Goal: Participate in discussion: Engage in conversation with other users on a specific topic

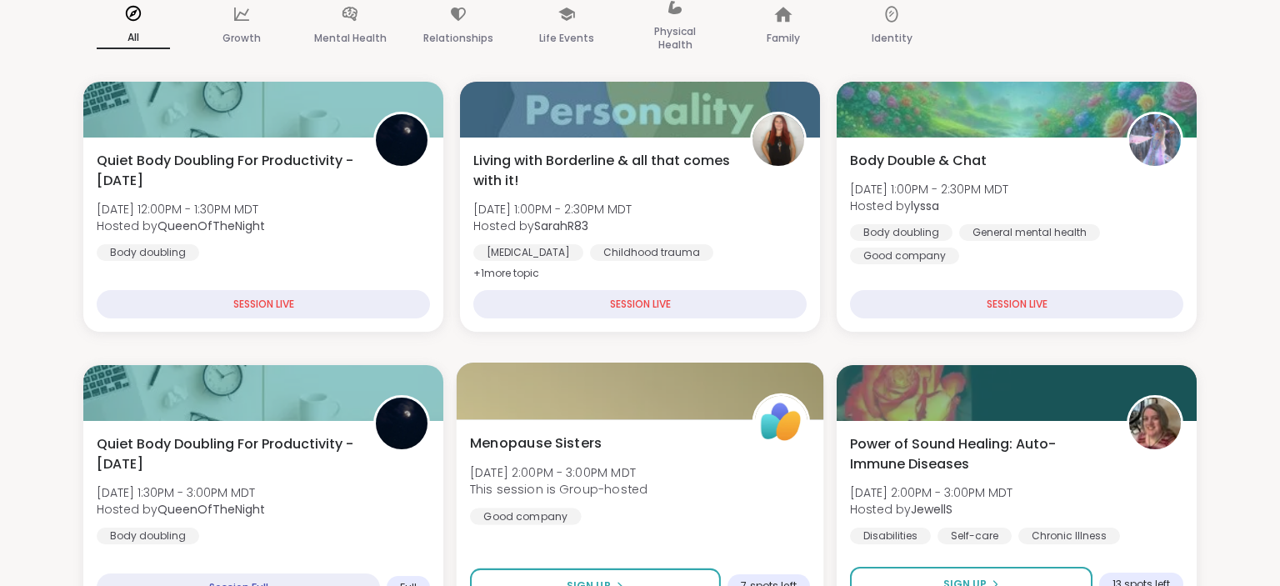
scroll to position [263, 0]
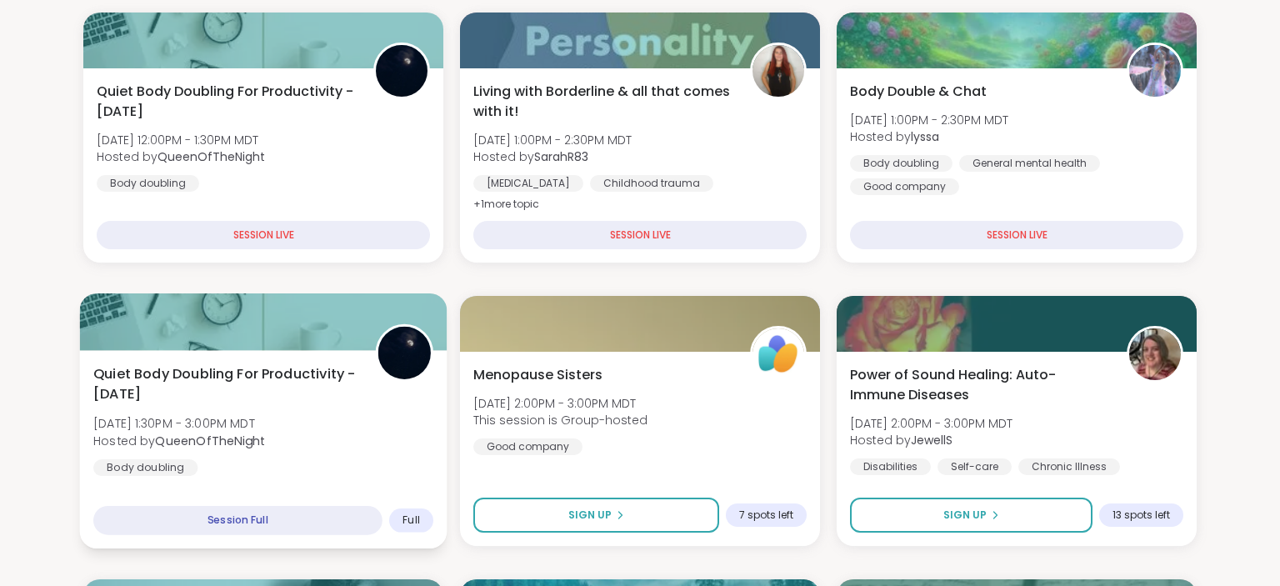
click at [321, 422] on div "Quiet Body Doubling For Productivity - Thursday Thu, Sep 11 | 1:30PM - 3:00PM M…" at bounding box center [263, 420] width 340 height 113
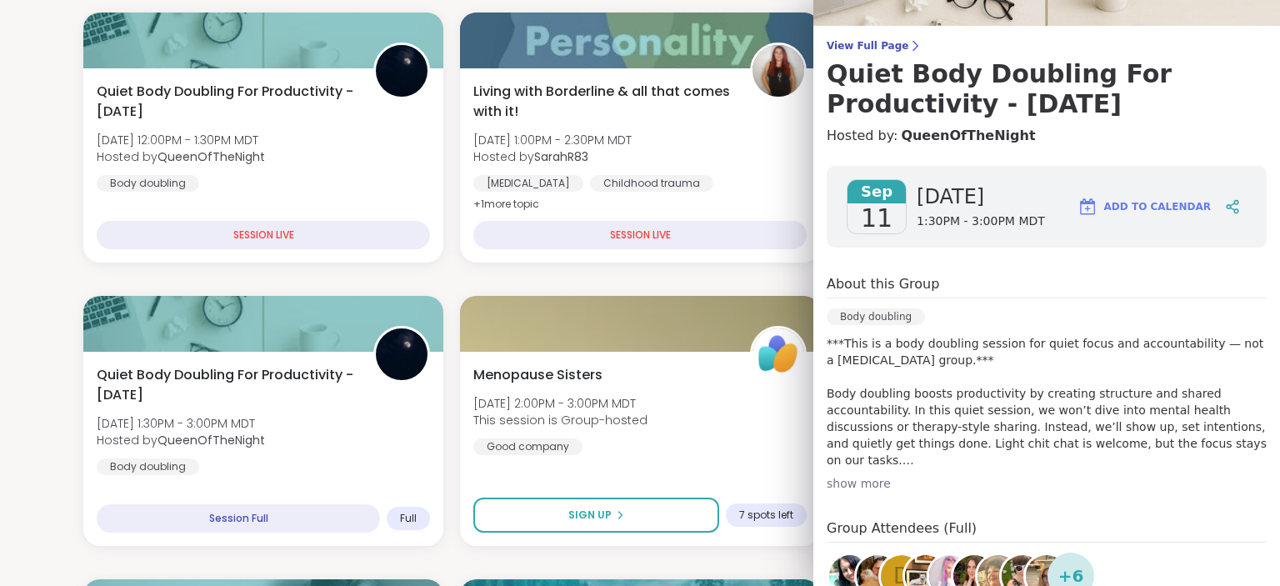
scroll to position [0, 0]
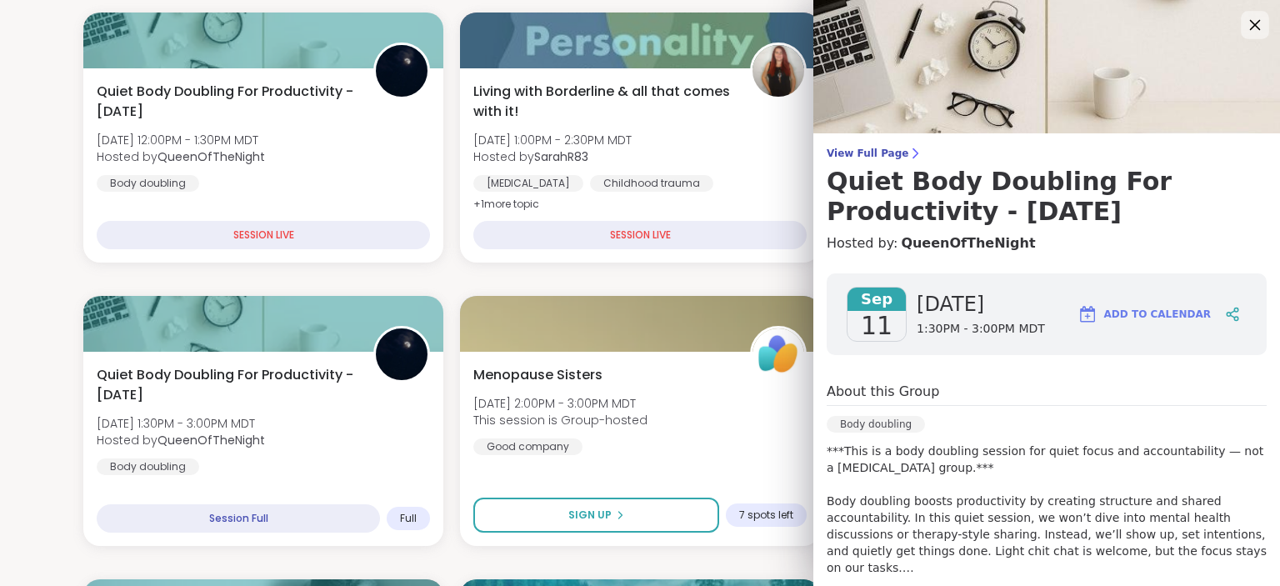
click at [1256, 17] on icon at bounding box center [1254, 24] width 21 height 21
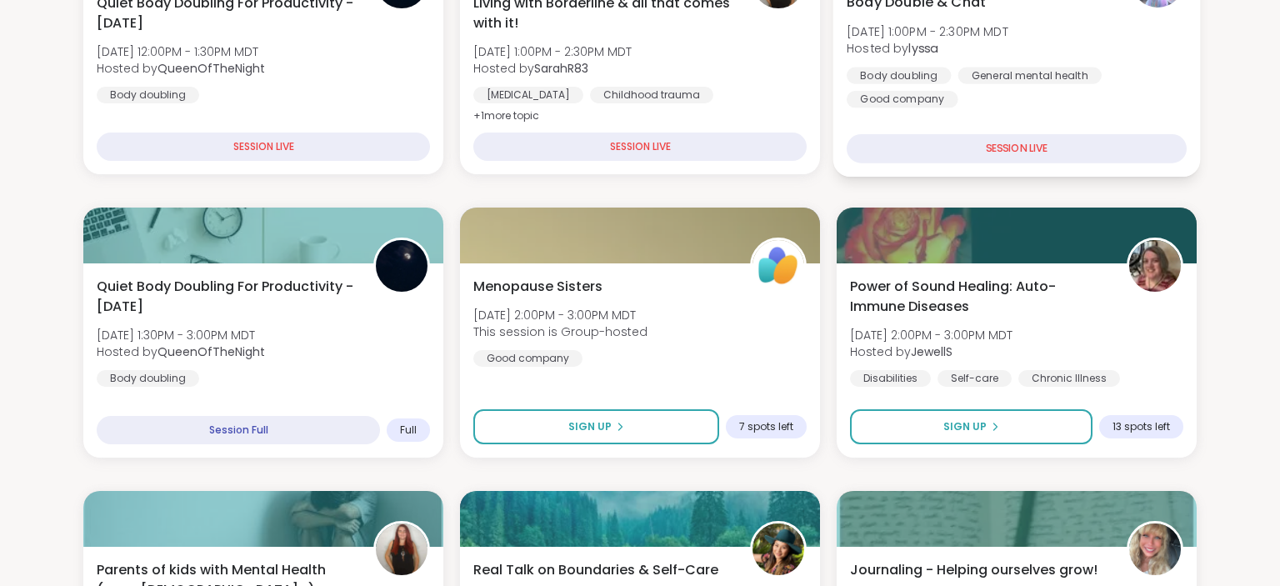
scroll to position [440, 0]
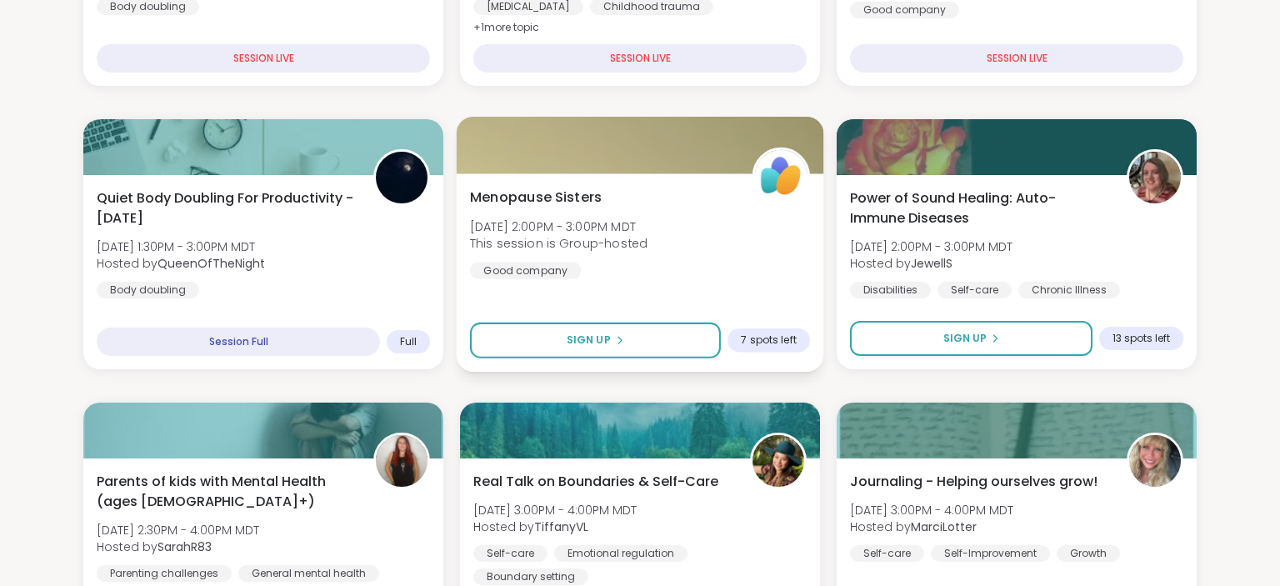
click at [693, 224] on div "Menopause Sisters Thu, Sep 11 | 2:00PM - 3:00PM MDT This session is Group-hoste…" at bounding box center [640, 234] width 340 height 92
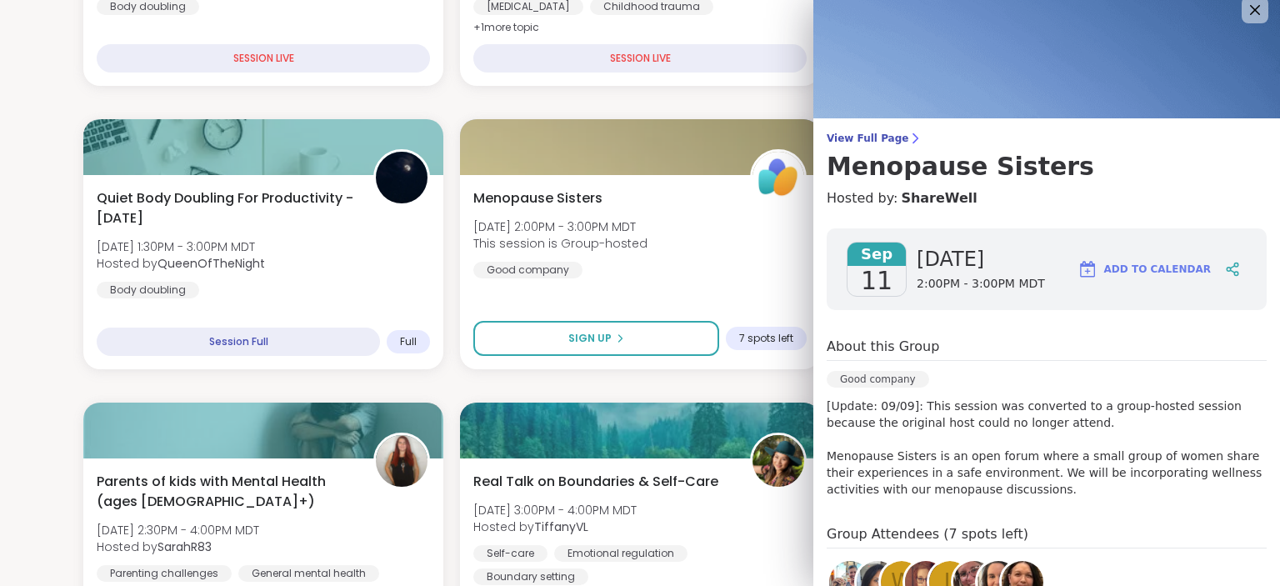
scroll to position [0, 0]
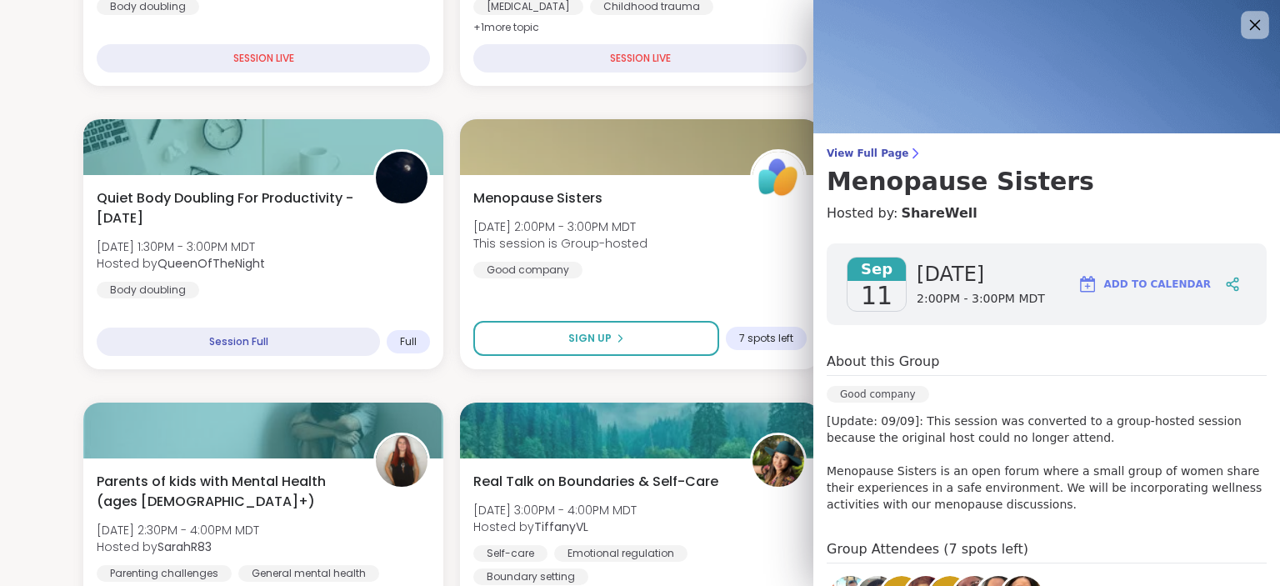
click at [1247, 18] on icon at bounding box center [1254, 24] width 21 height 21
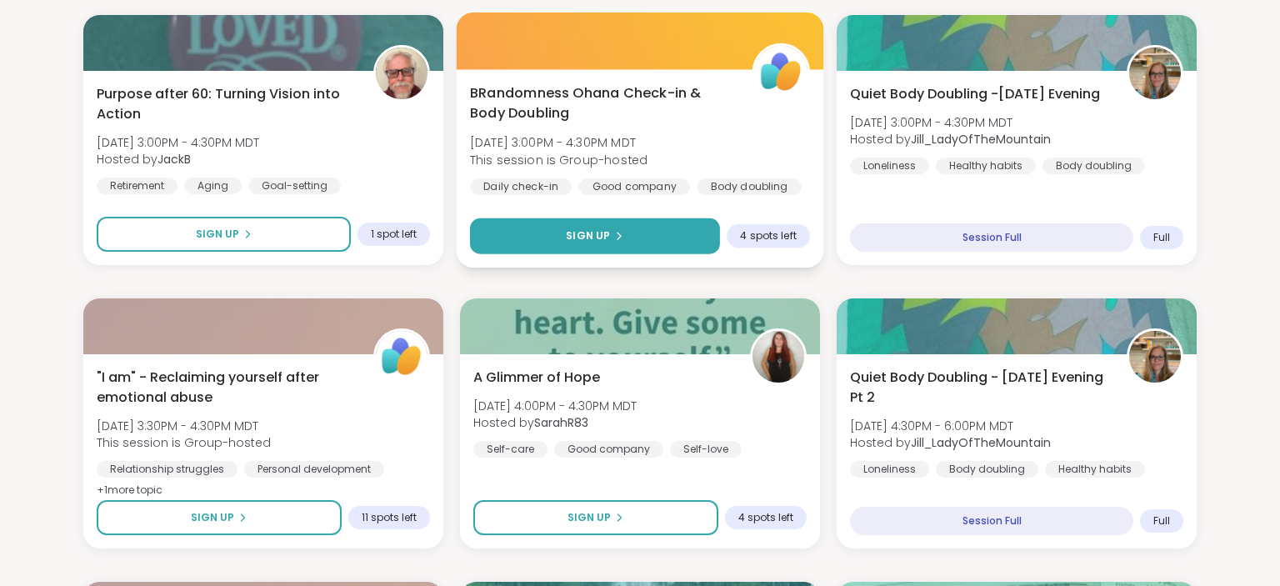
scroll to position [1143, 0]
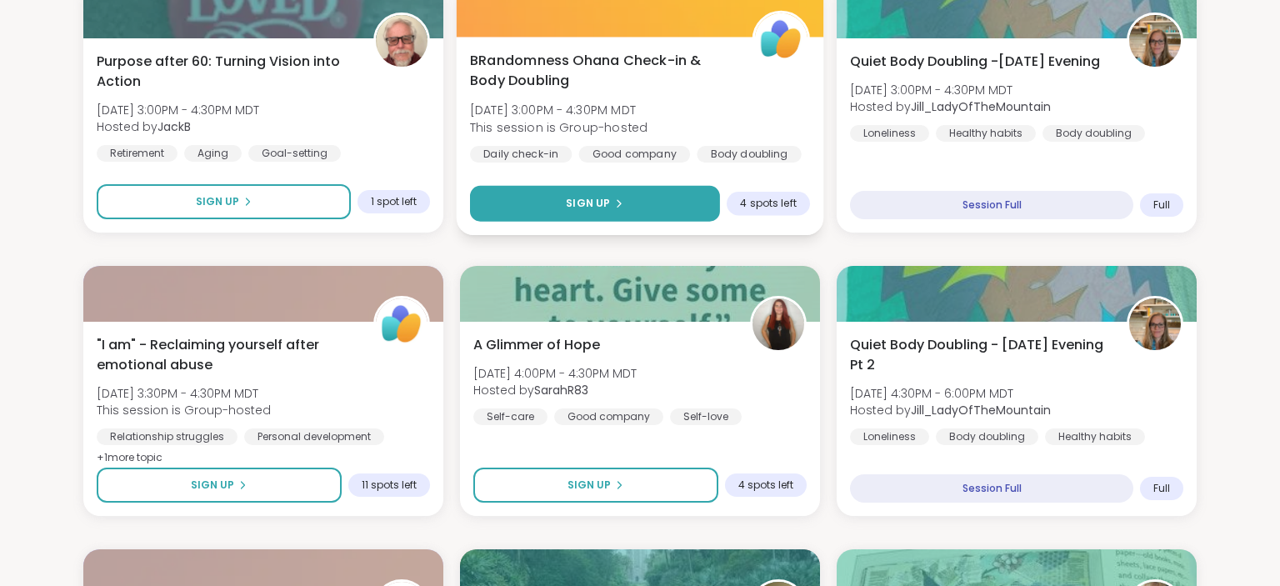
click at [661, 204] on button "Sign Up" at bounding box center [595, 204] width 250 height 36
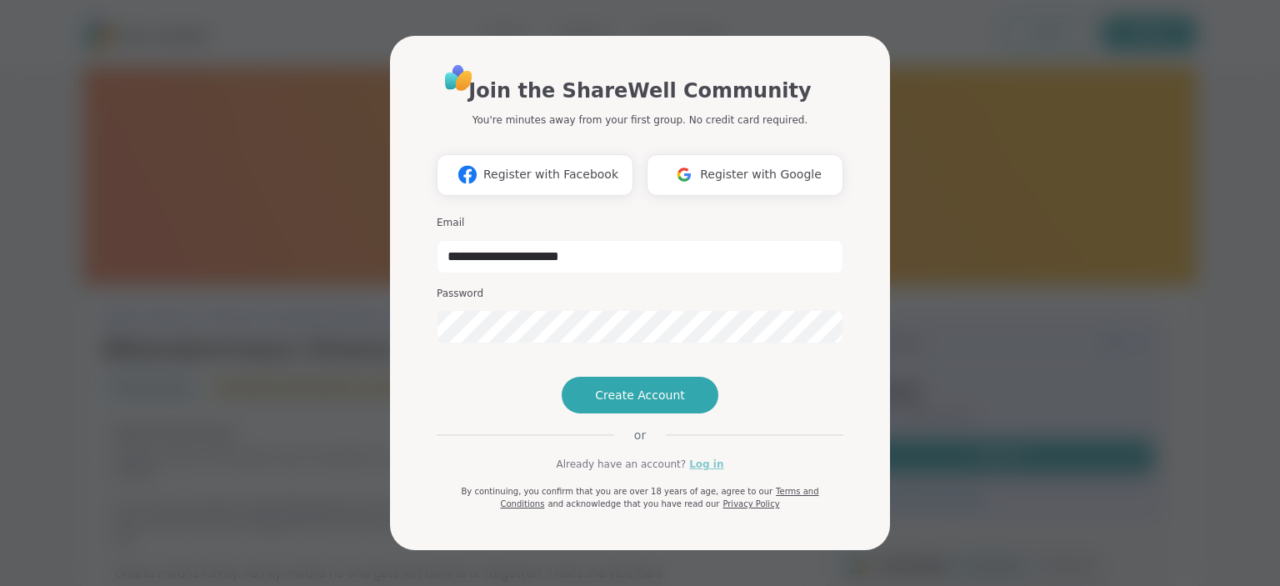
click at [701, 472] on link "Log in" at bounding box center [706, 464] width 34 height 15
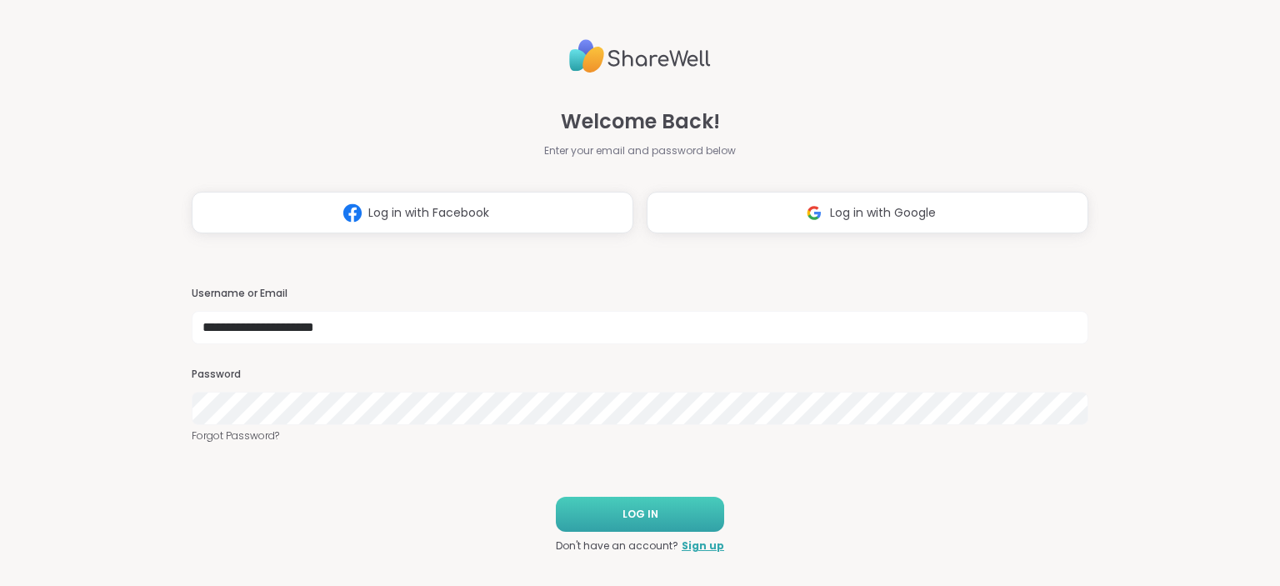
click at [691, 515] on button "LOG IN" at bounding box center [640, 514] width 168 height 35
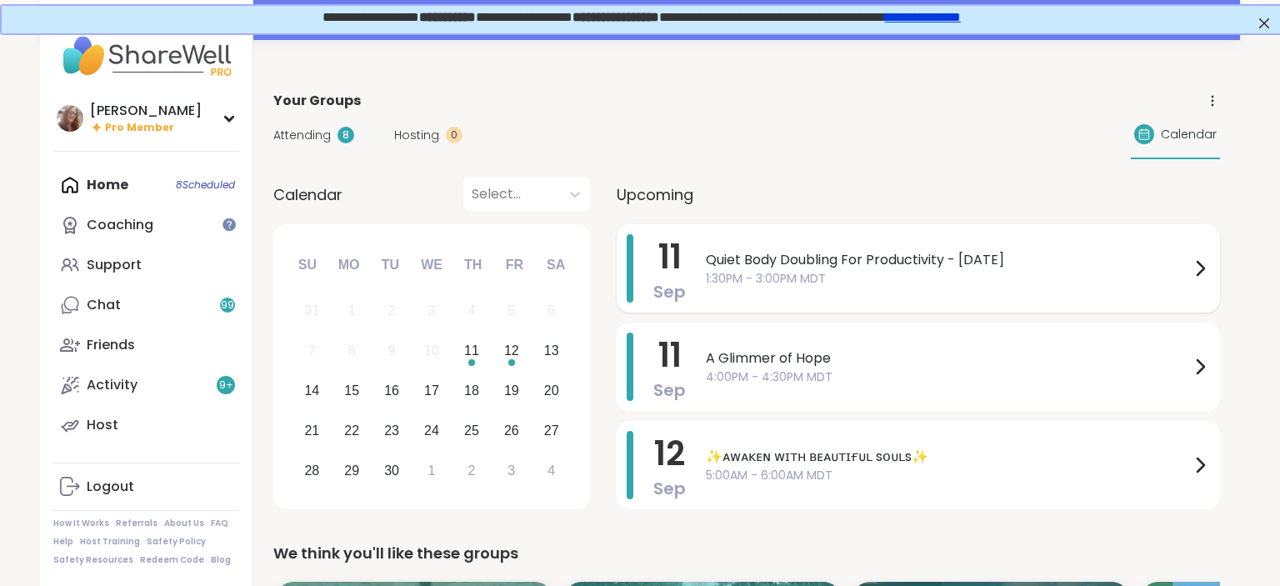
click at [813, 283] on span "1:30PM - 3:00PM MDT" at bounding box center [948, 279] width 484 height 18
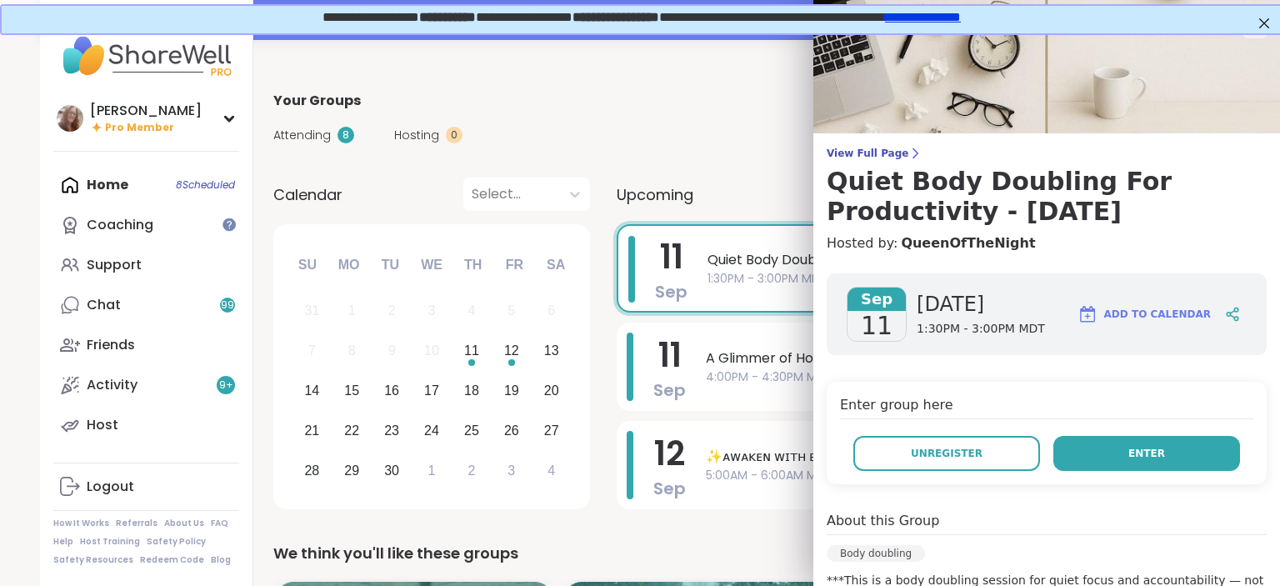
click at [1133, 449] on span "Enter" at bounding box center [1146, 453] width 37 height 15
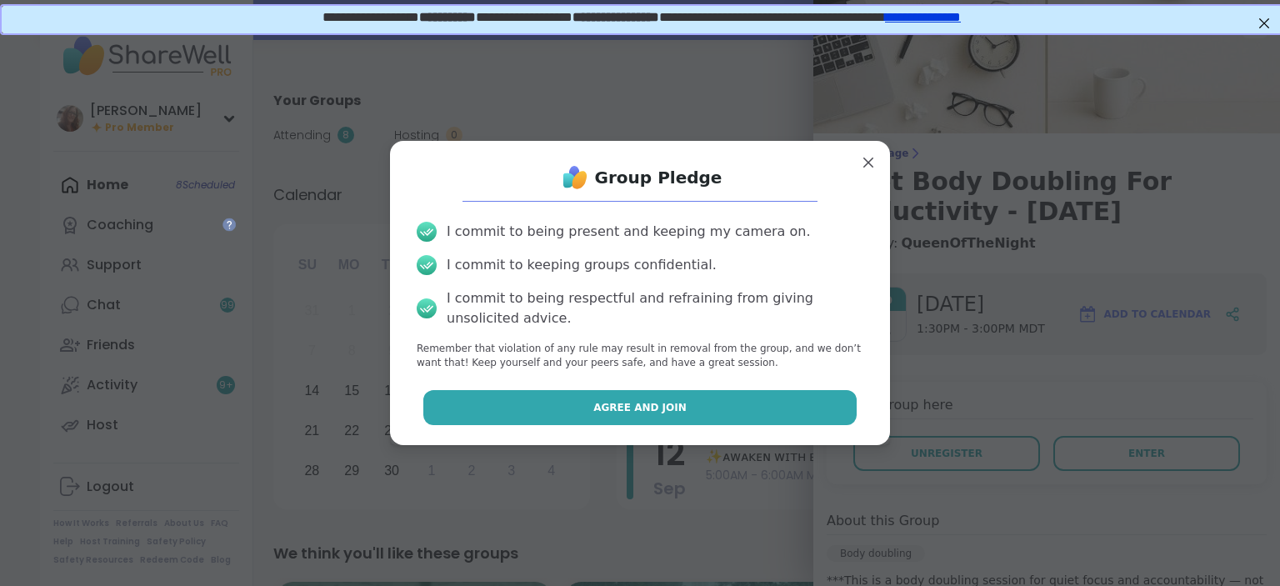
click at [796, 418] on button "Agree and Join" at bounding box center [640, 407] width 434 height 35
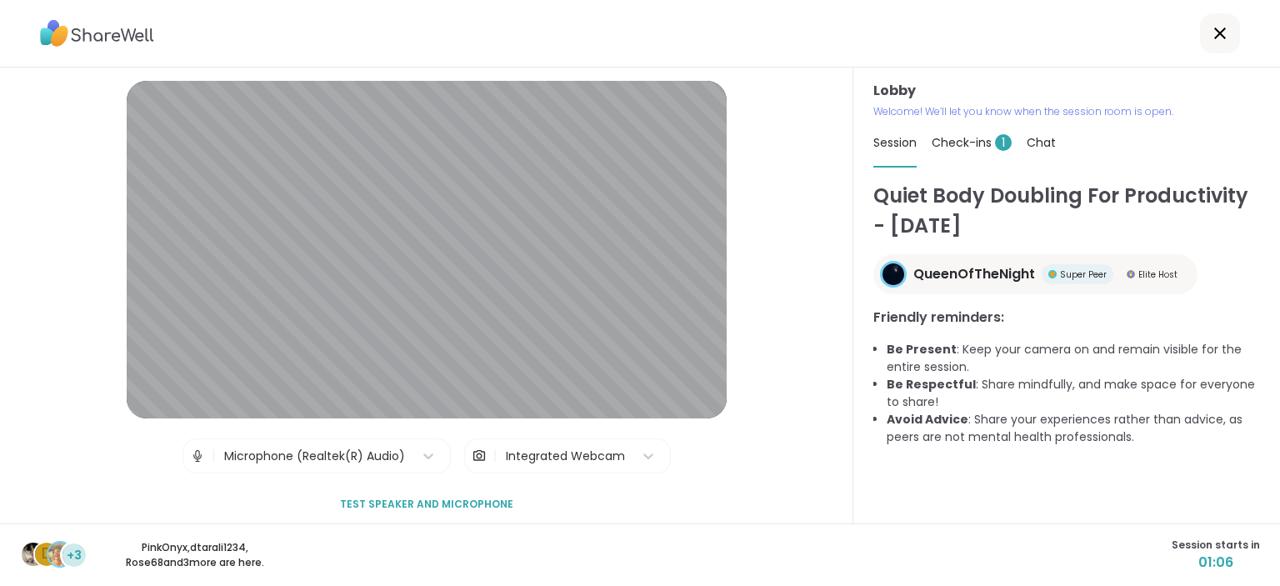
click at [972, 150] on span "Check-ins 1" at bounding box center [972, 142] width 80 height 17
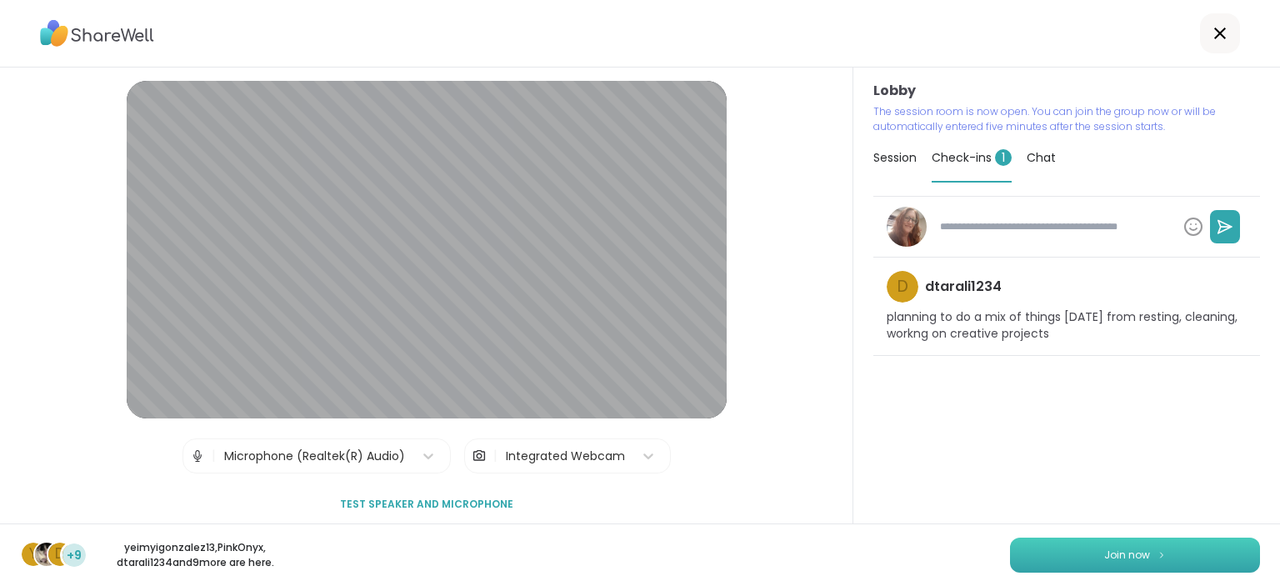
click at [1101, 538] on button "Join now" at bounding box center [1135, 555] width 250 height 35
type textarea "*"
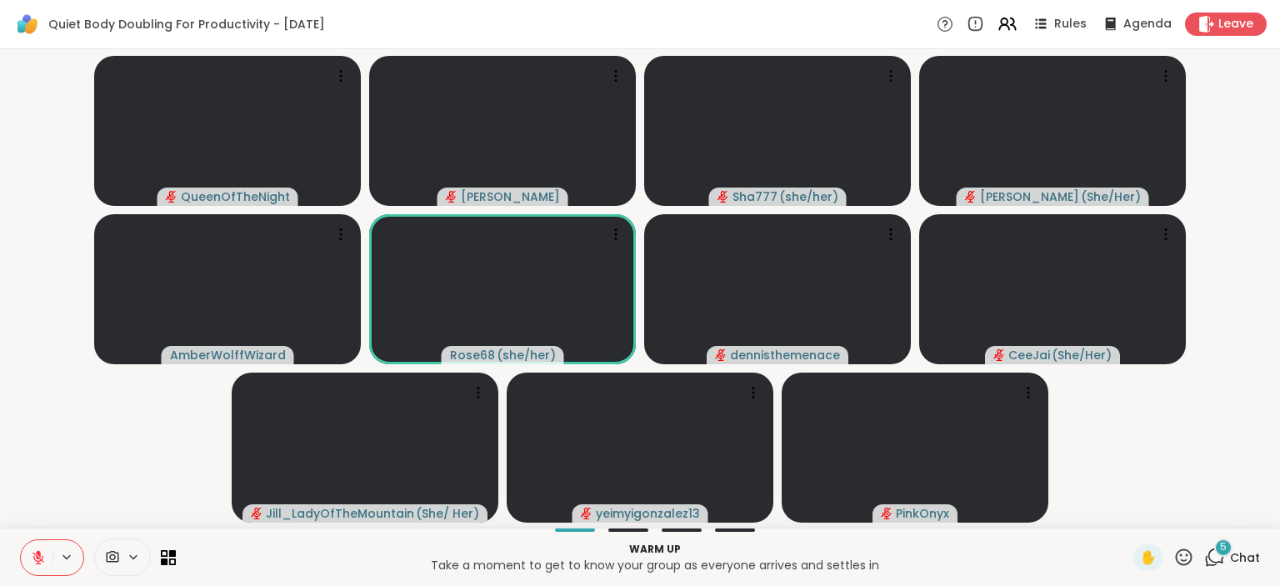
click at [33, 555] on icon at bounding box center [38, 557] width 15 height 15
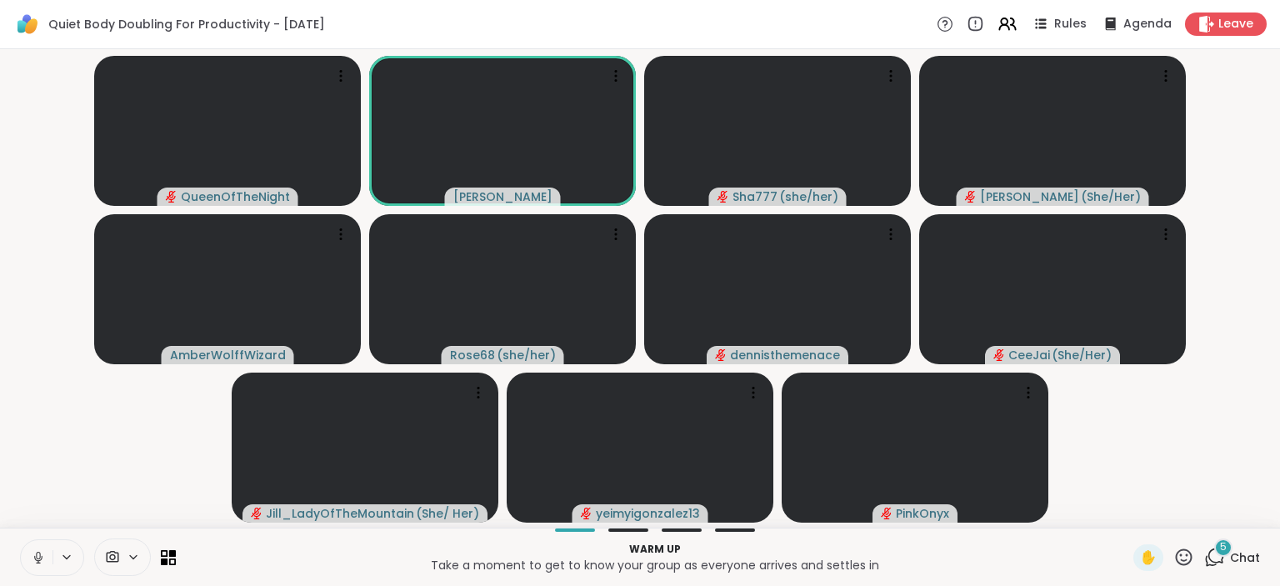
click at [31, 548] on button at bounding box center [37, 557] width 32 height 35
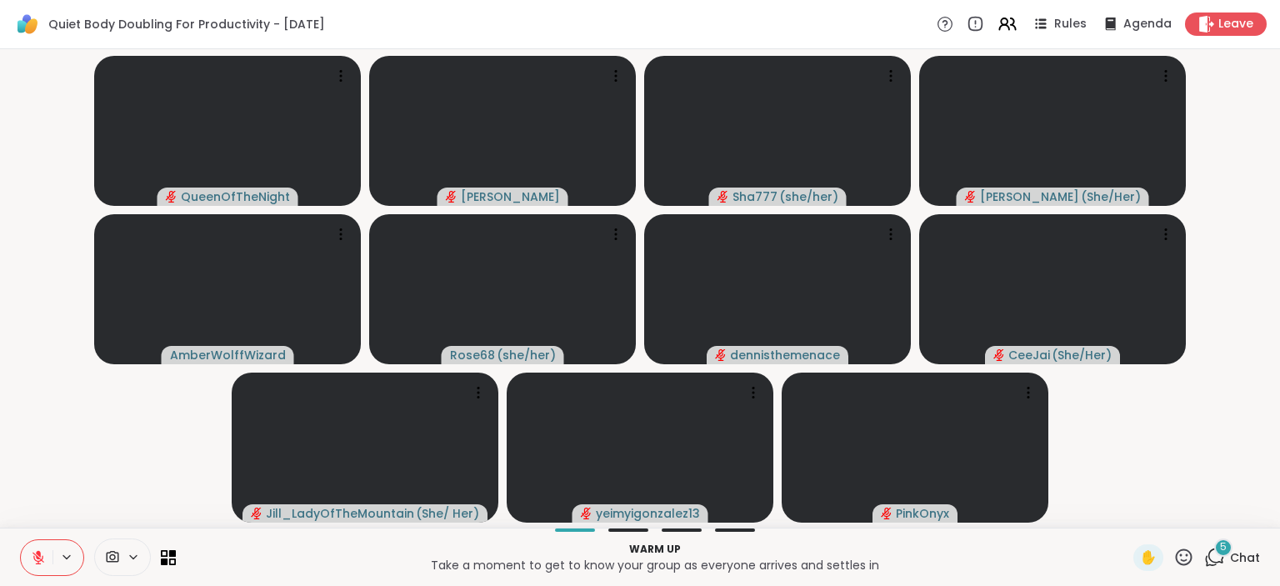
click at [1244, 553] on span "Chat" at bounding box center [1245, 557] width 30 height 17
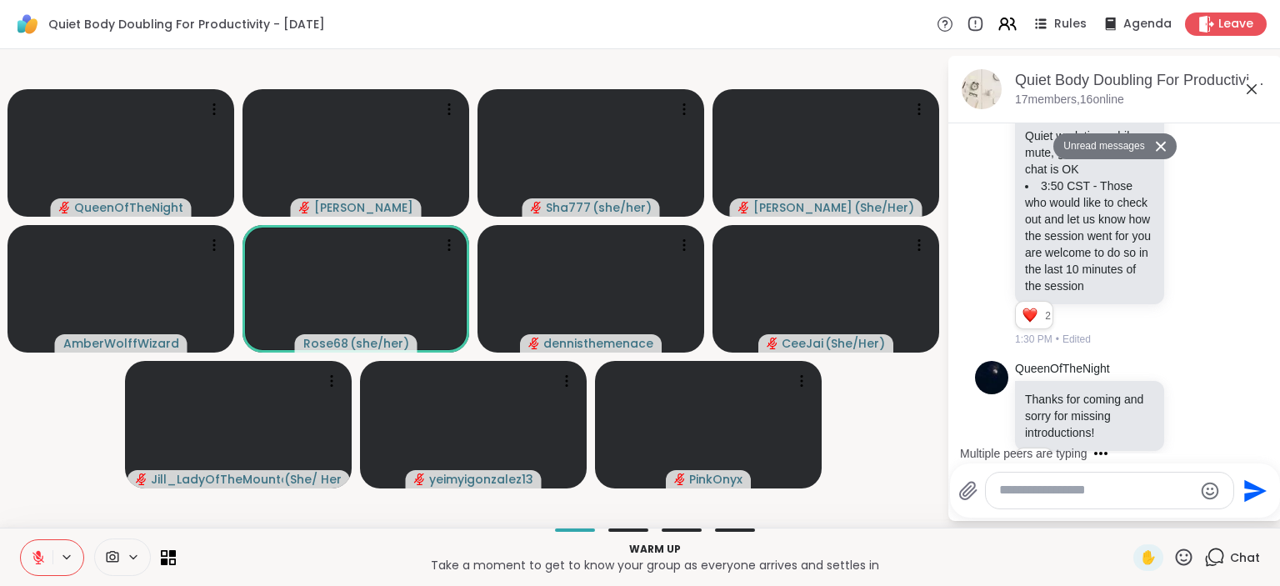
scroll to position [3, 0]
click at [1125, 215] on li "3:50 CST - Those who would like to check out and let us know how the session we…" at bounding box center [1089, 232] width 129 height 117
click at [1140, 222] on li "3:50 CST - Those who would like to check out and let us know how the session we…" at bounding box center [1089, 232] width 129 height 117
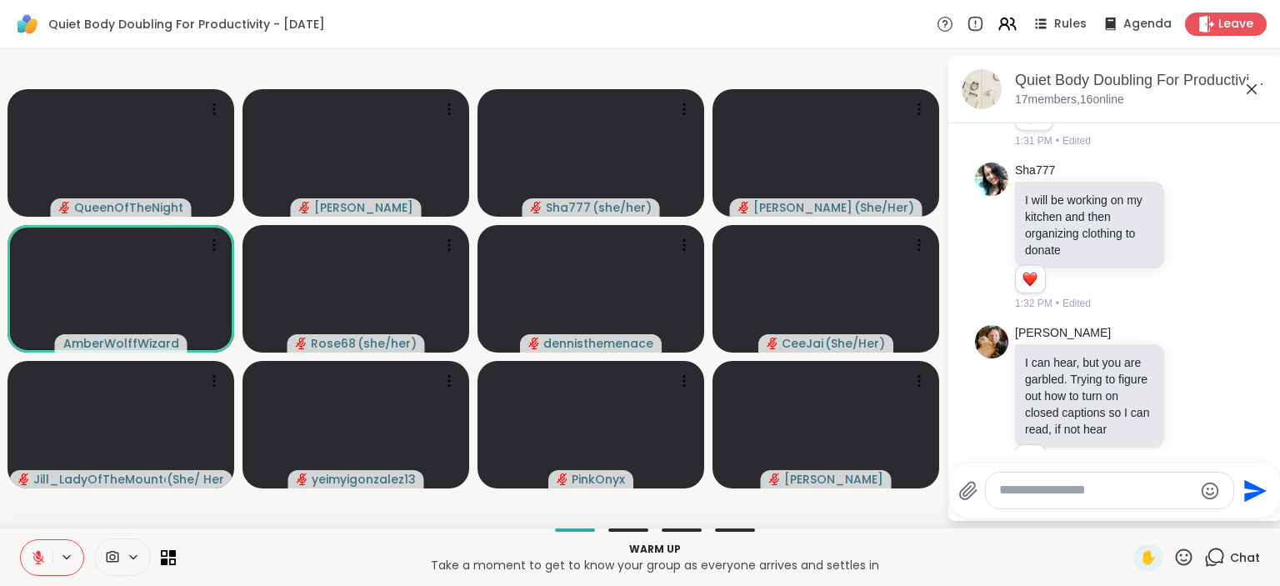
scroll to position [2229, 0]
click at [1067, 488] on textarea "Type your message" at bounding box center [1096, 491] width 194 height 18
click at [1218, 489] on icon "Emoji picker" at bounding box center [1210, 491] width 20 height 20
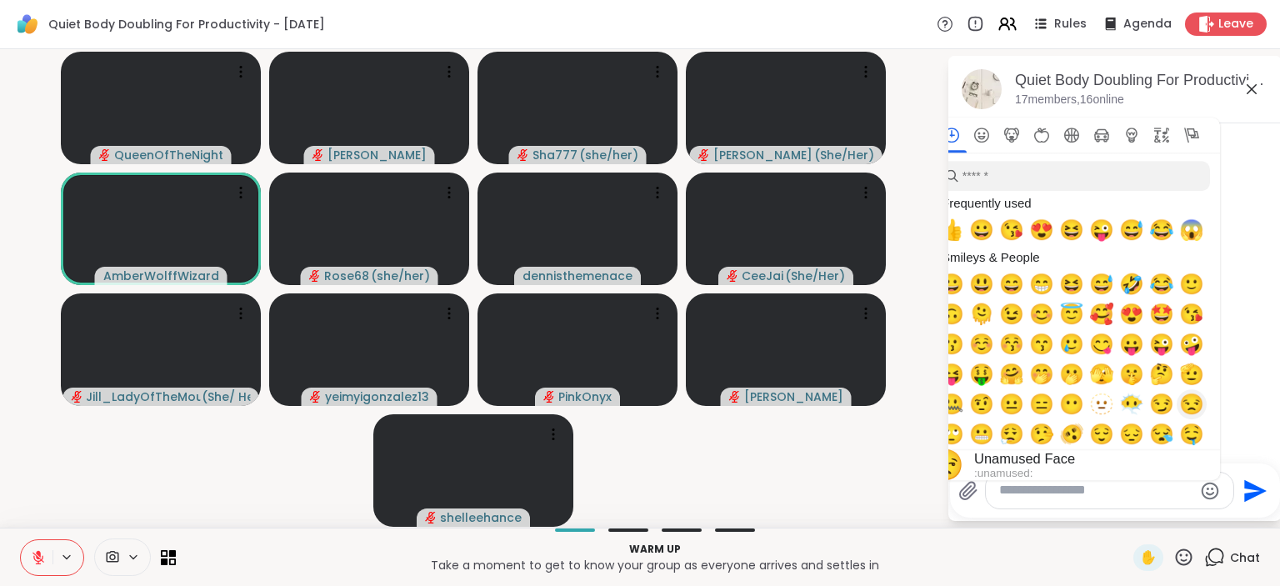
click at [1190, 403] on span "😒" at bounding box center [1191, 404] width 25 height 23
click at [1165, 409] on span "😏" at bounding box center [1161, 404] width 25 height 23
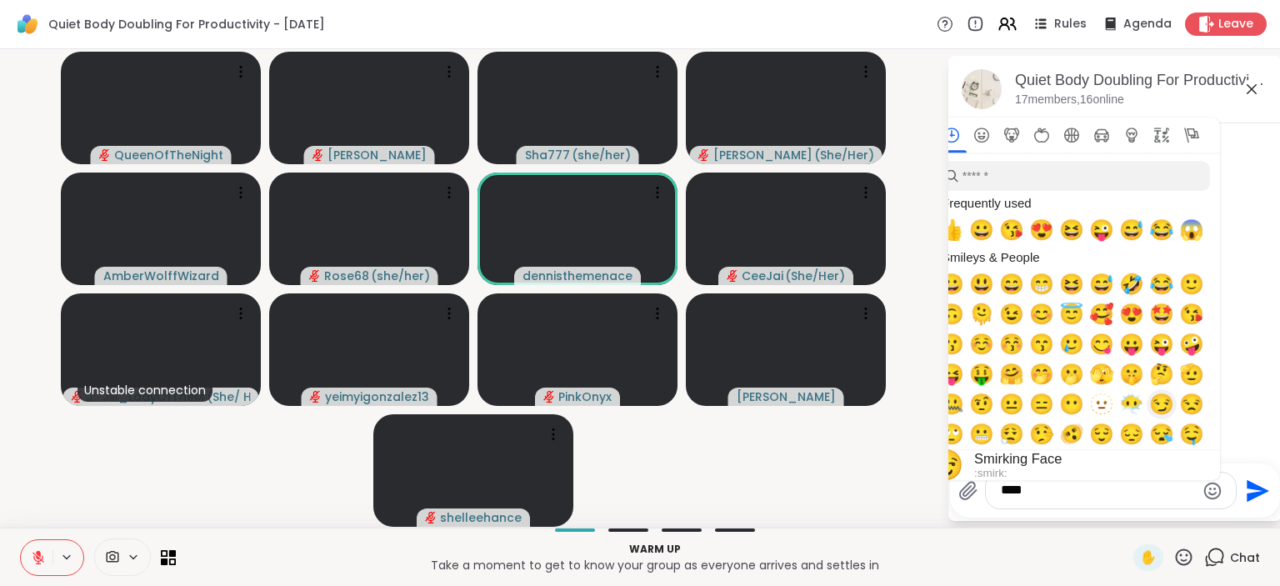
type textarea "**"
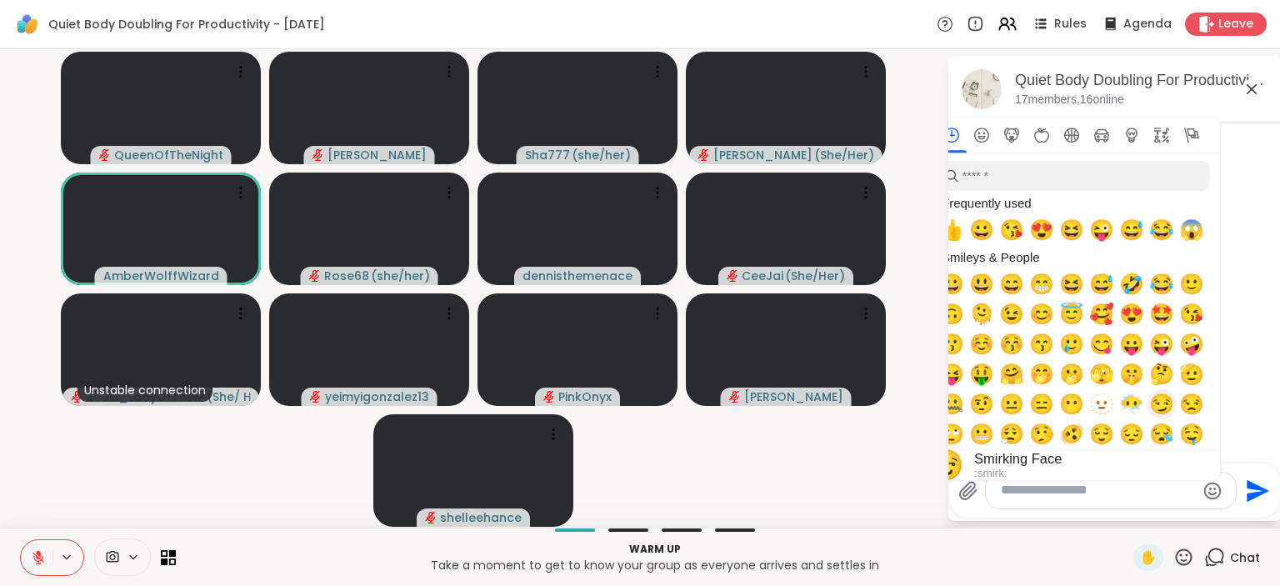
scroll to position [2334, 0]
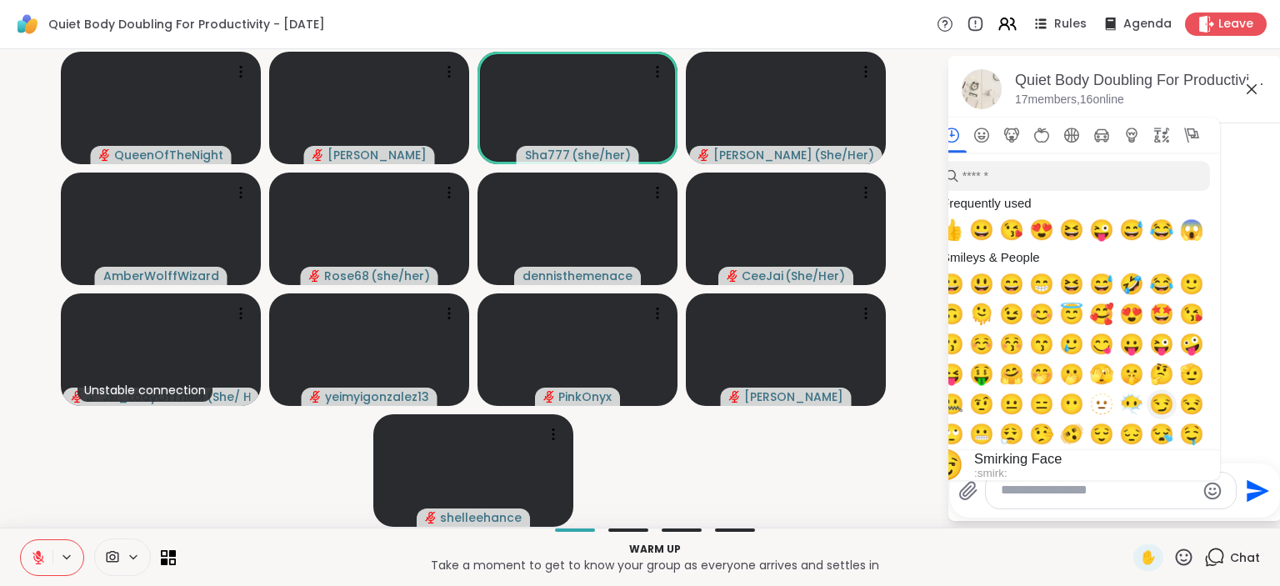
click at [1158, 402] on span "😏" at bounding box center [1161, 404] width 25 height 23
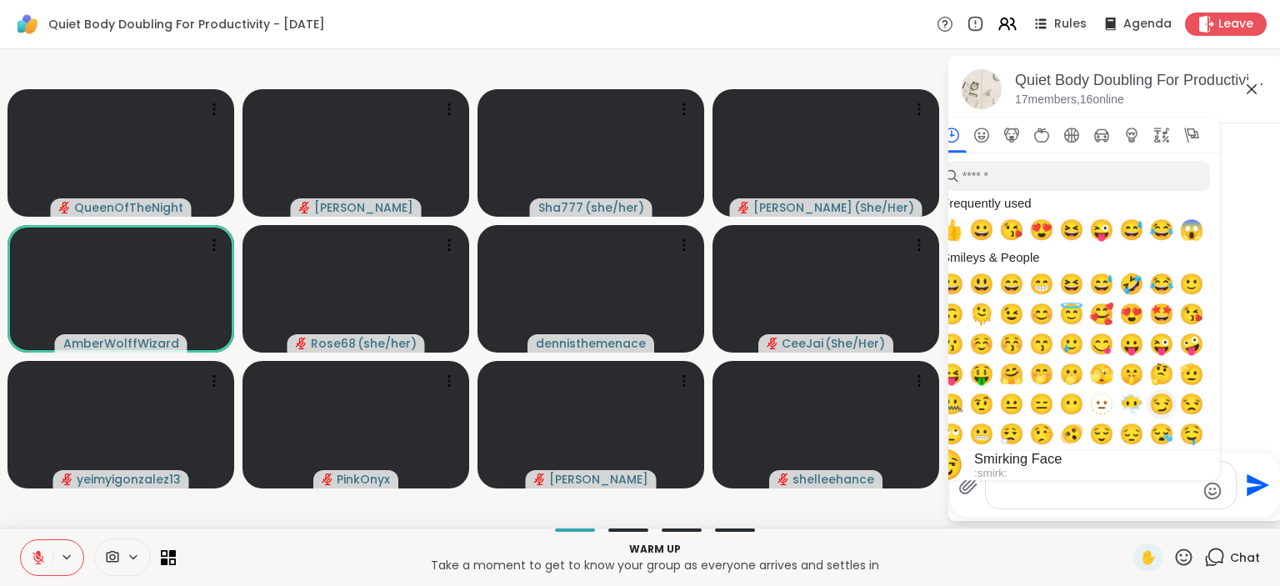
click at [1162, 407] on span "😏" at bounding box center [1161, 404] width 25 height 23
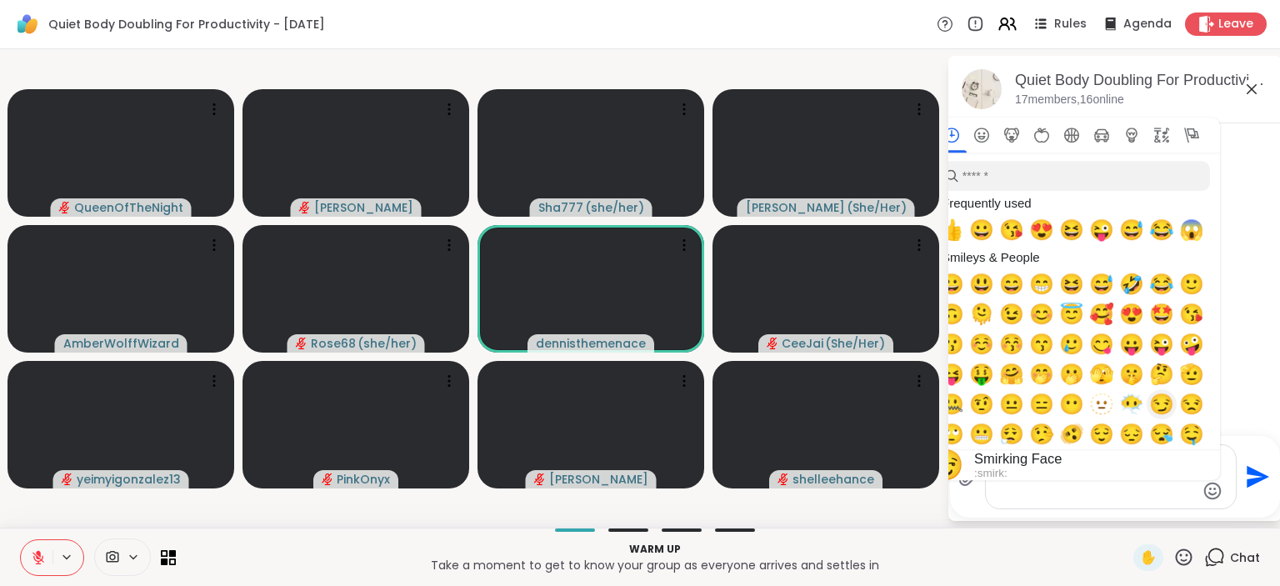
click at [1168, 406] on span "😏" at bounding box center [1161, 404] width 25 height 23
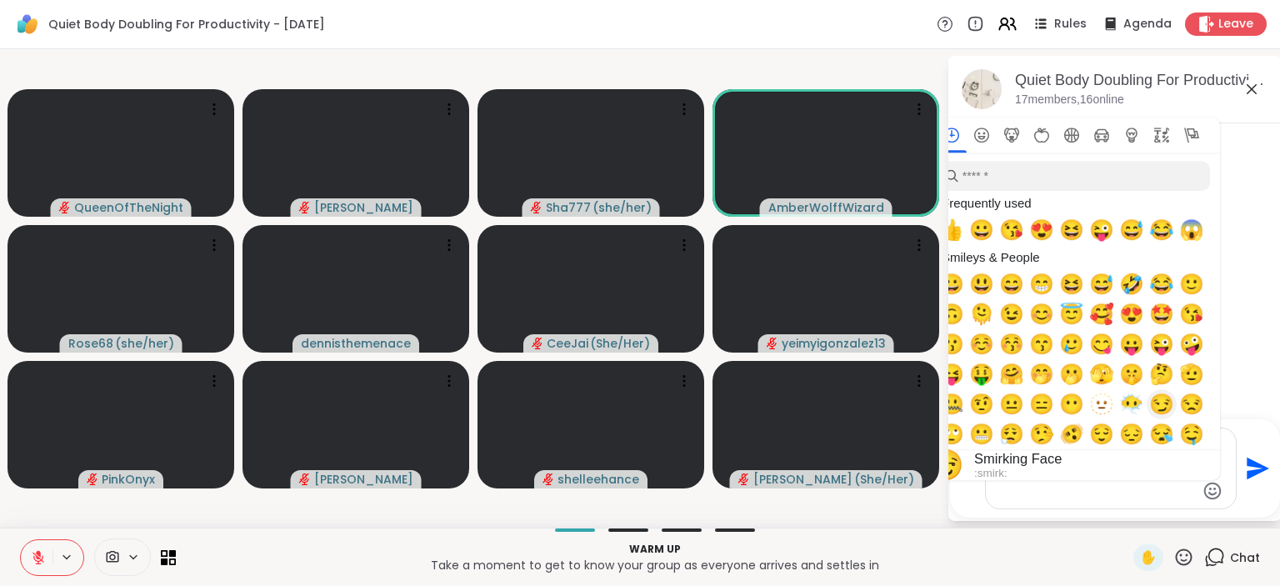
click at [1170, 408] on span "😏" at bounding box center [1161, 404] width 25 height 23
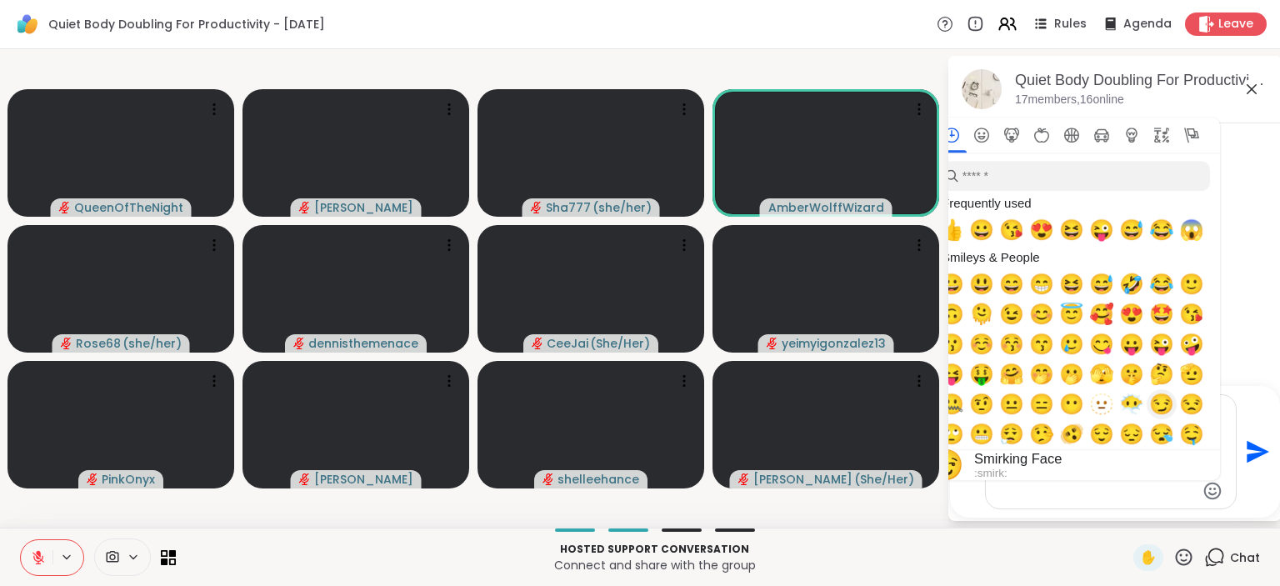
click at [1158, 403] on span "😏" at bounding box center [1161, 404] width 25 height 23
click at [1170, 406] on span "😏" at bounding box center [1161, 404] width 25 height 23
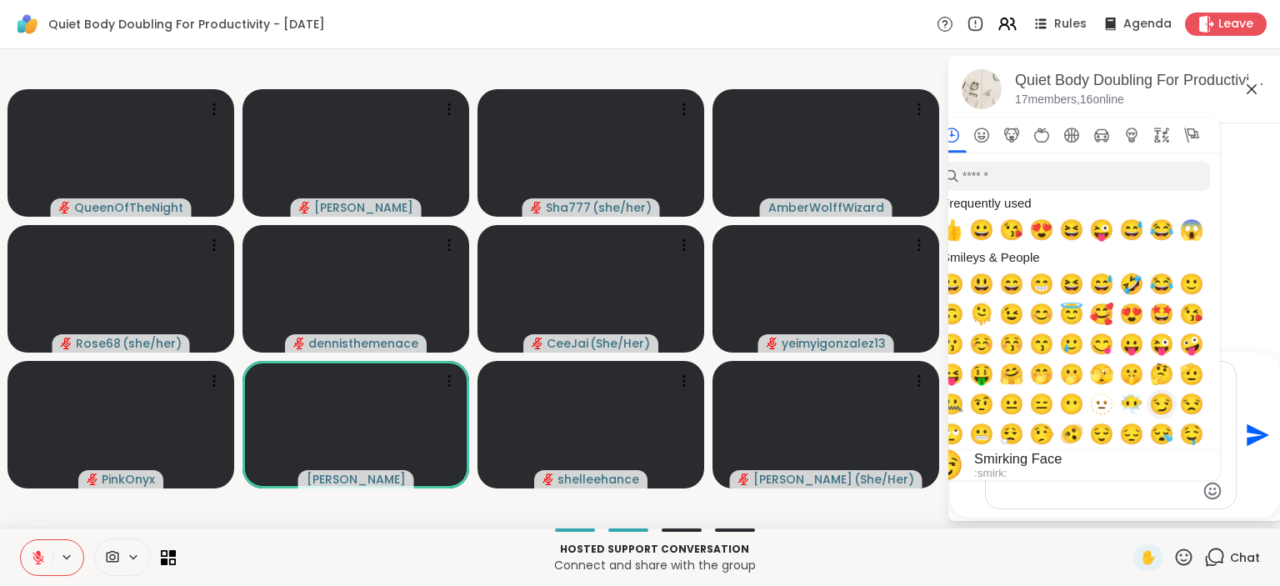
click at [1163, 407] on span "😏" at bounding box center [1161, 404] width 25 height 23
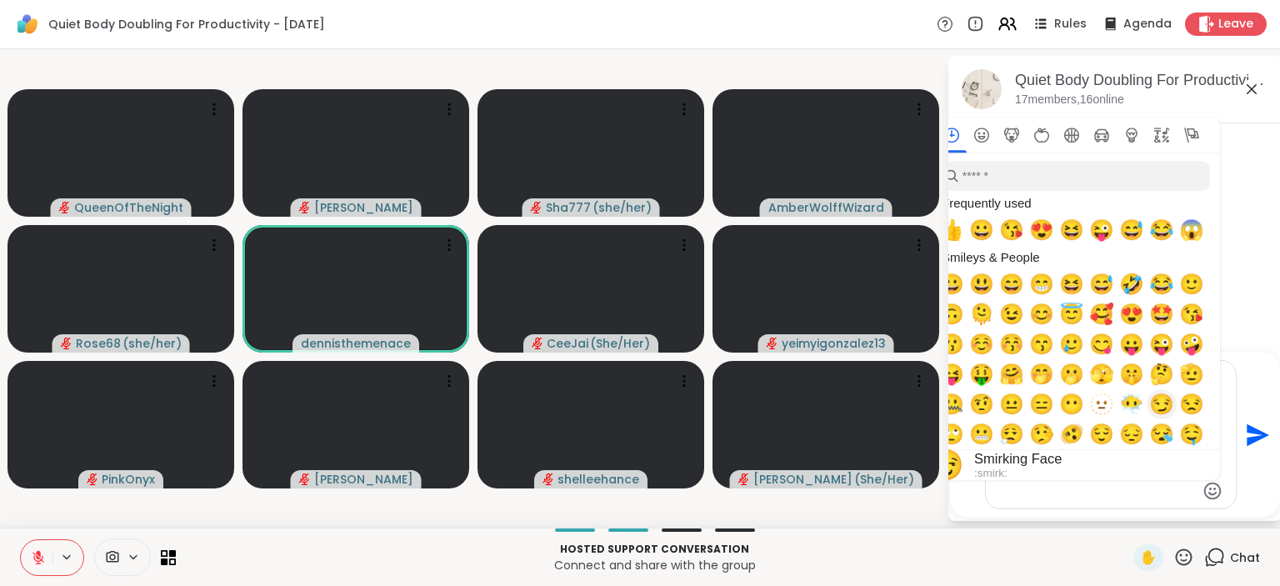
scroll to position [2655, 0]
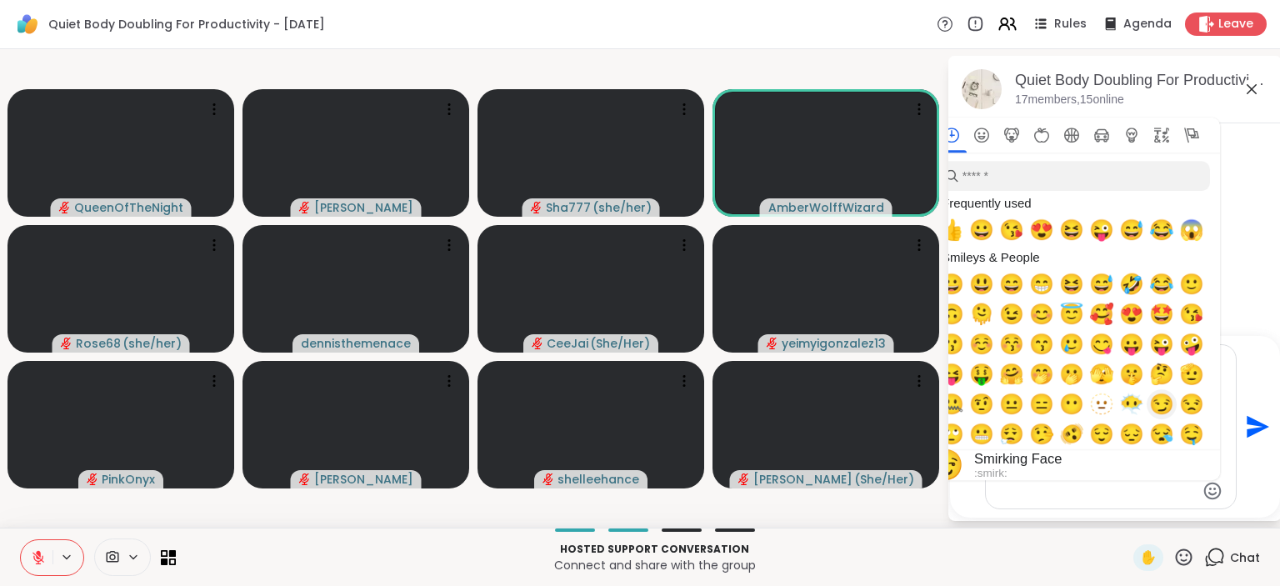
click at [1168, 408] on span "😏" at bounding box center [1161, 404] width 25 height 23
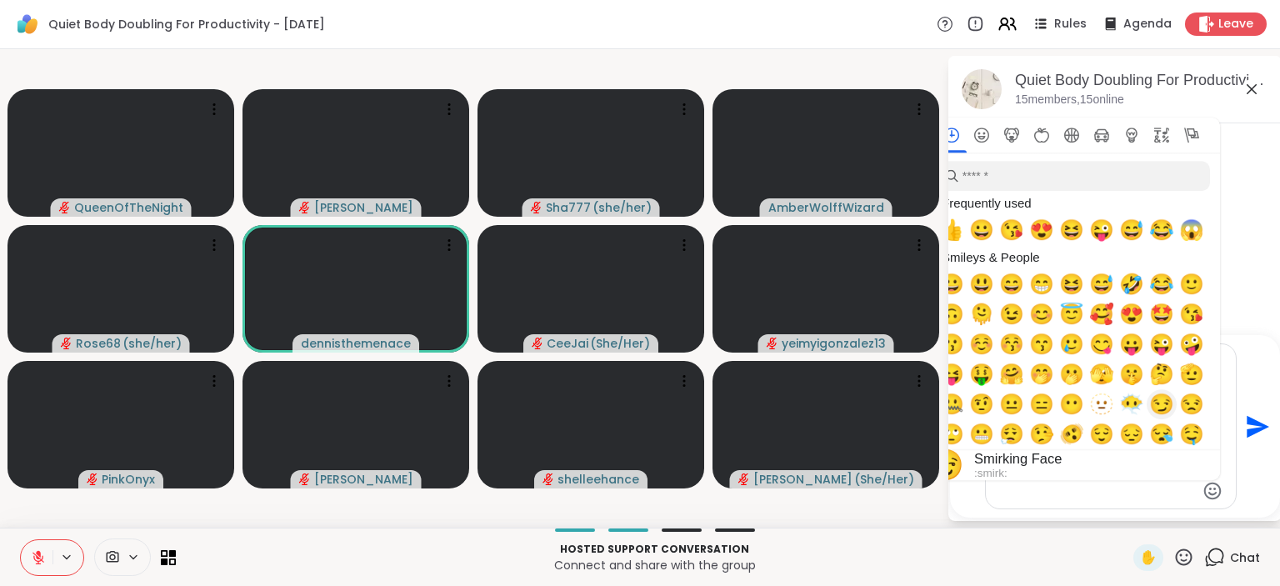
scroll to position [2784, 0]
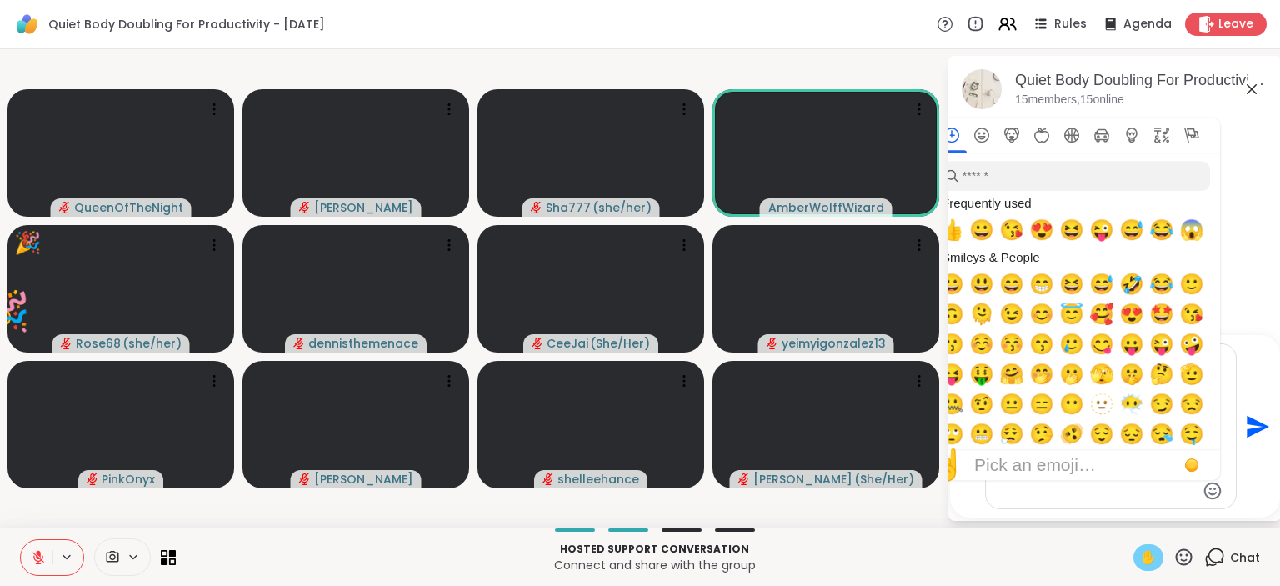
type textarea "**********"
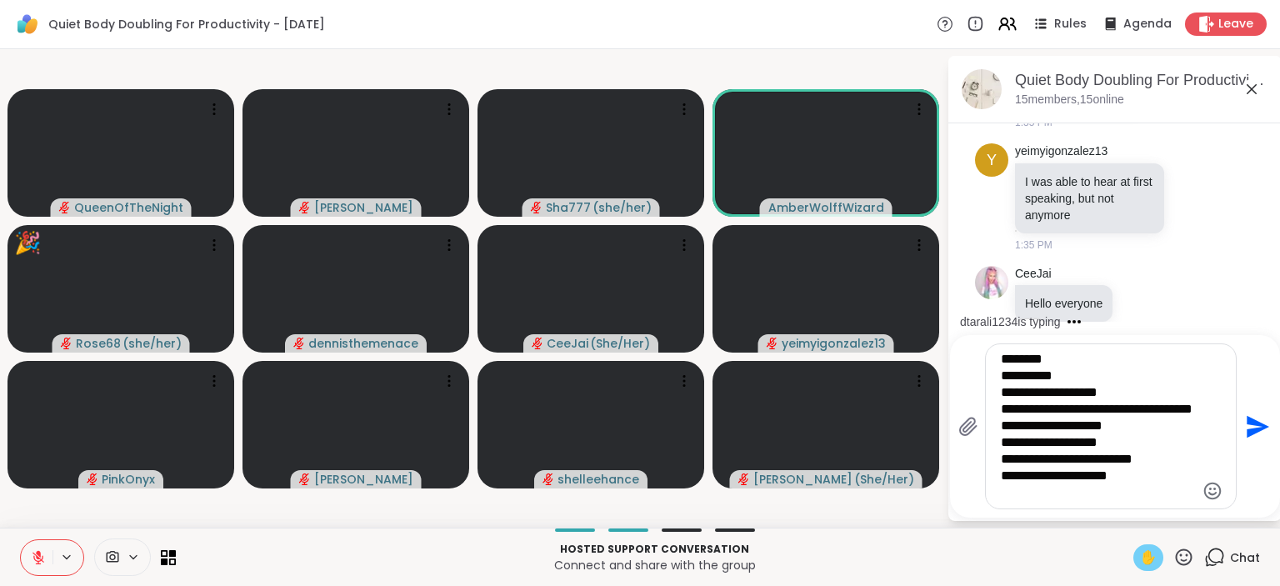
click at [1152, 552] on span "✋" at bounding box center [1148, 558] width 17 height 20
click at [1249, 425] on icon "Send" at bounding box center [1258, 426] width 23 height 23
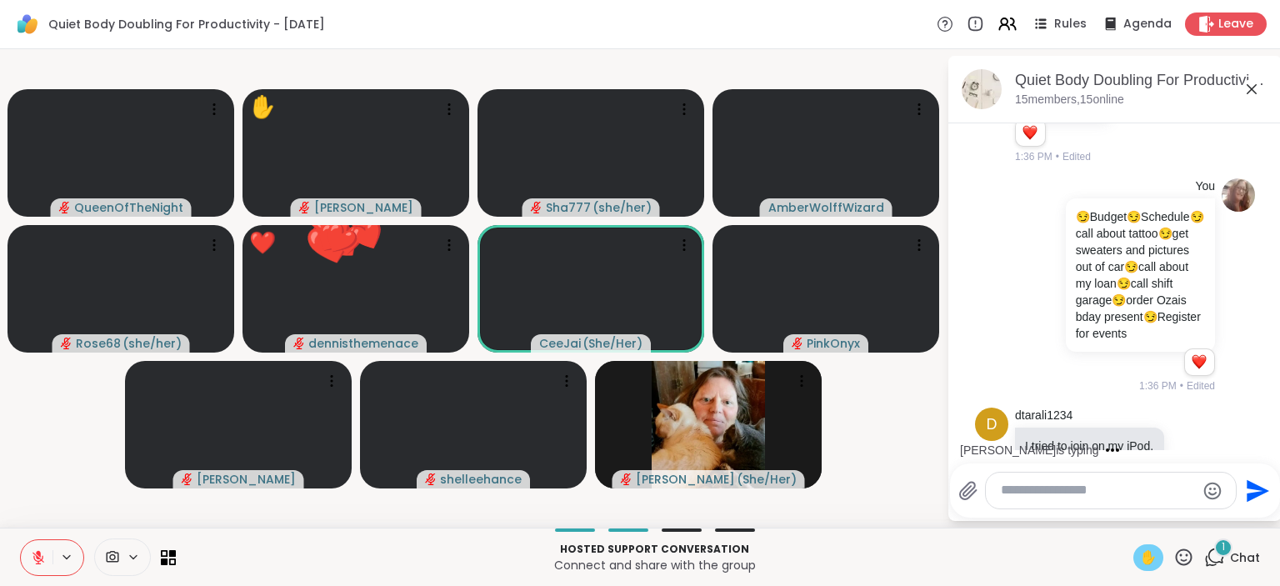
scroll to position [3112, 0]
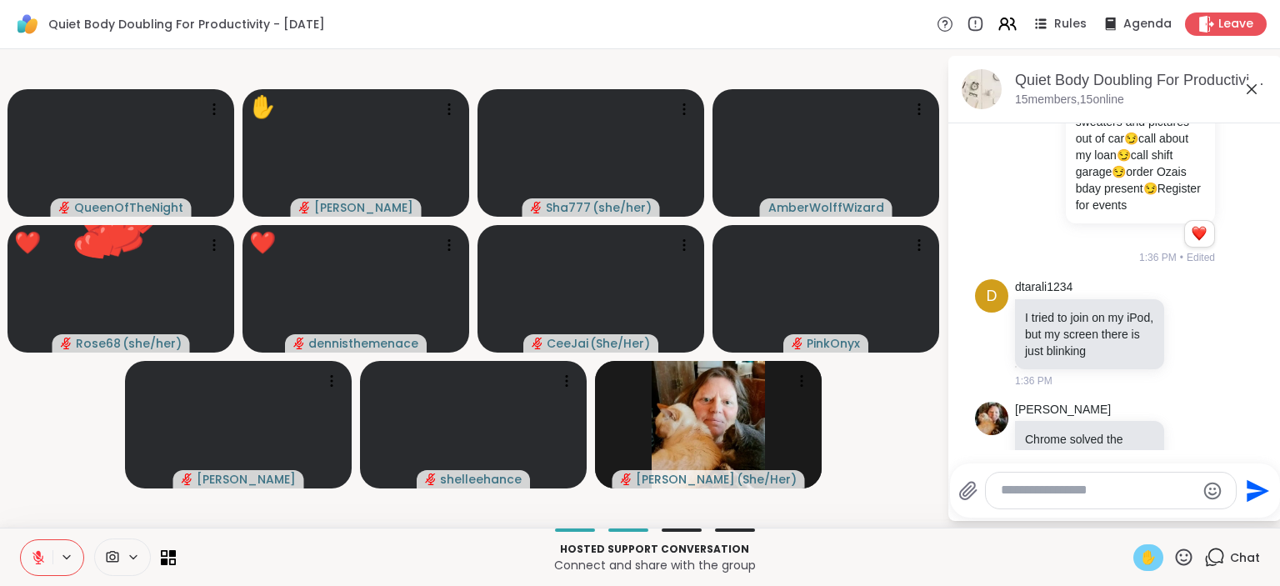
click at [1188, 562] on icon at bounding box center [1183, 557] width 21 height 21
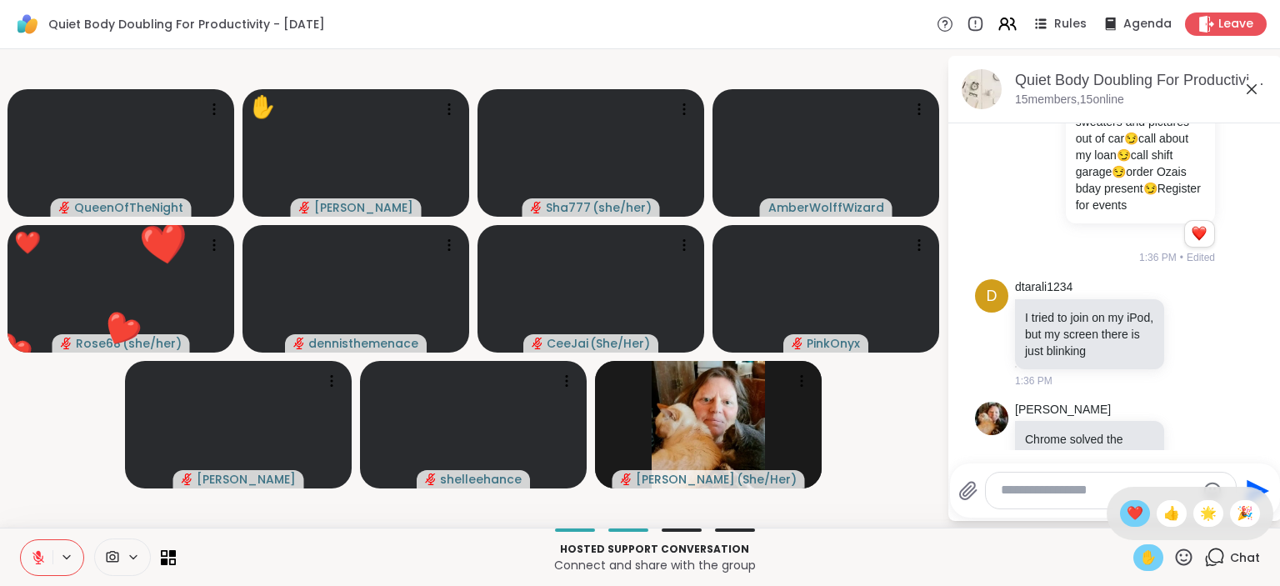
click at [1135, 518] on span "❤️" at bounding box center [1135, 513] width 17 height 20
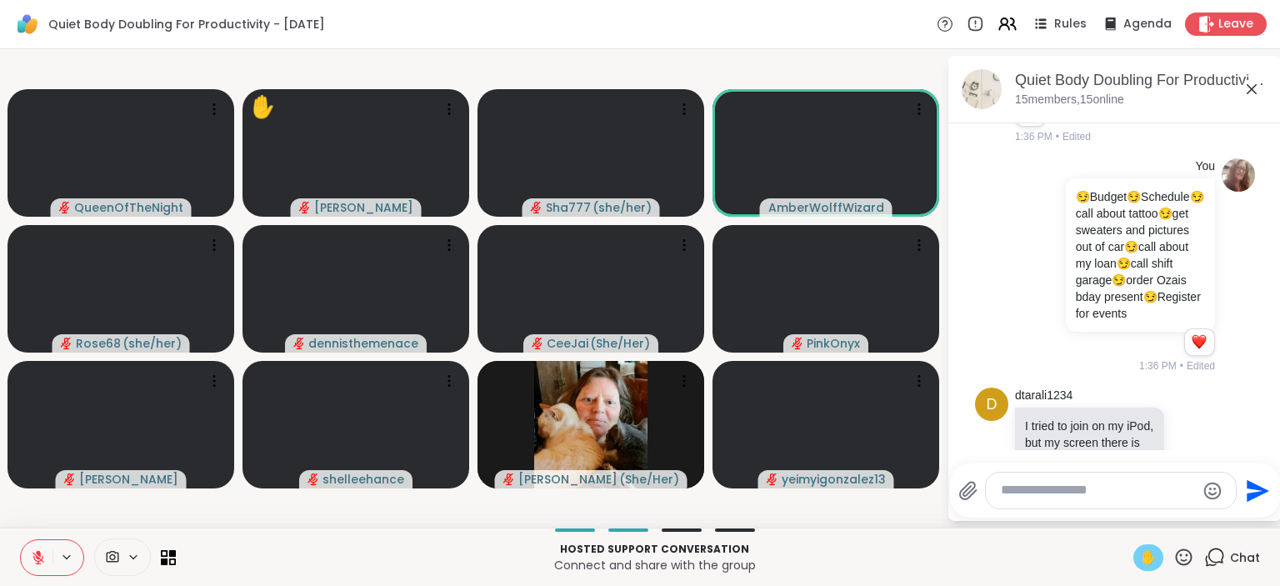
scroll to position [3136, 0]
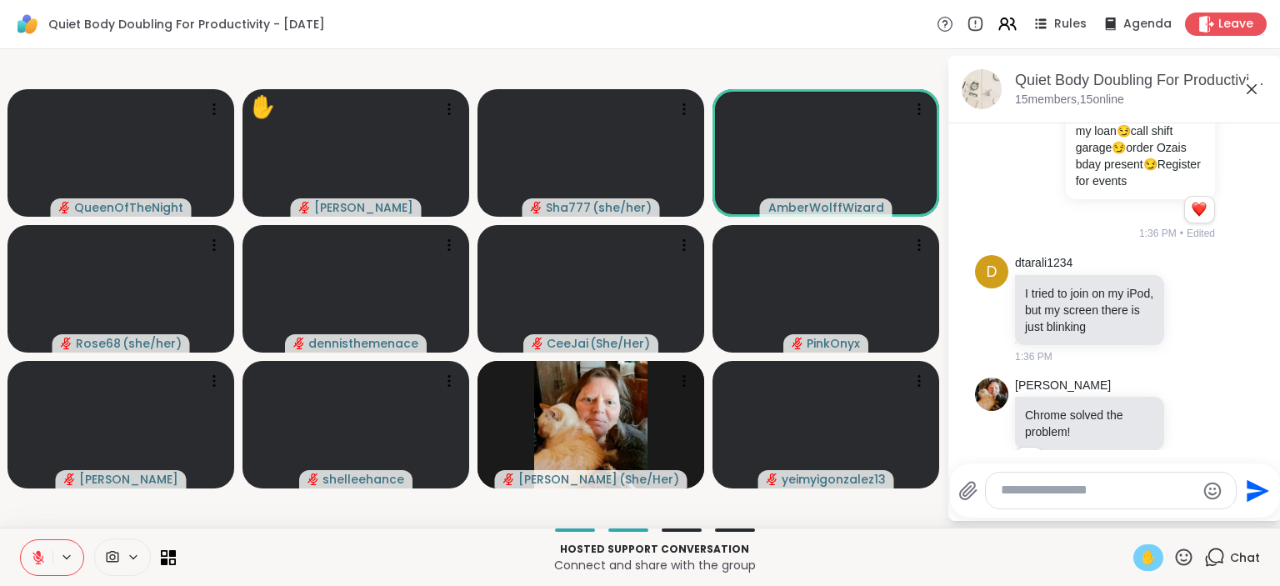
click at [38, 550] on icon at bounding box center [38, 557] width 15 height 15
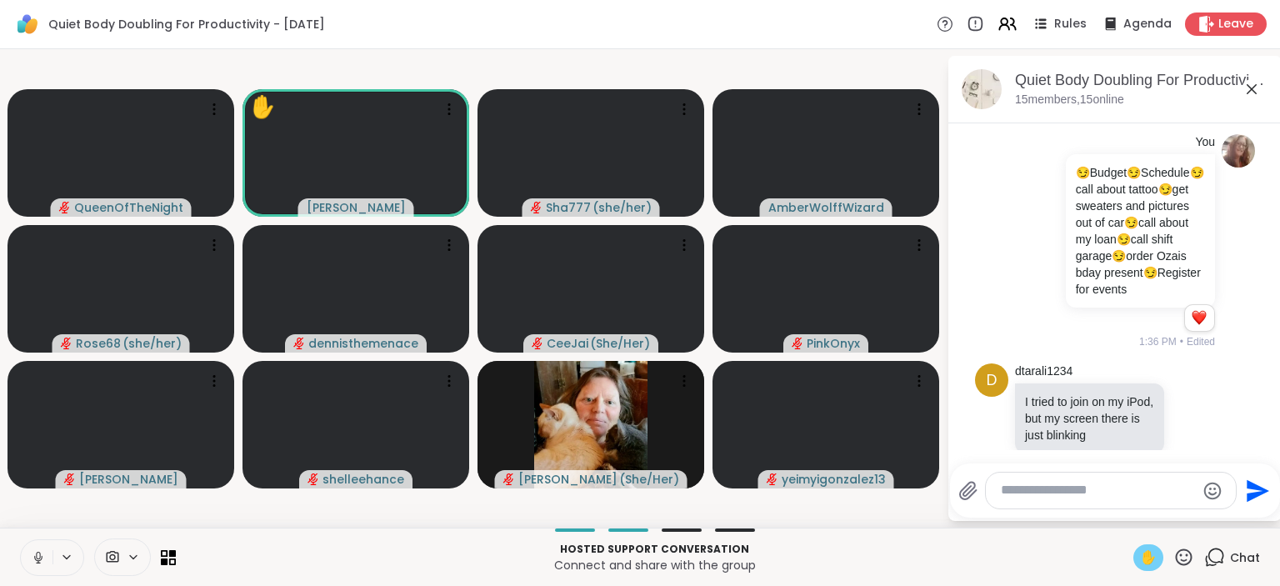
scroll to position [2920, 0]
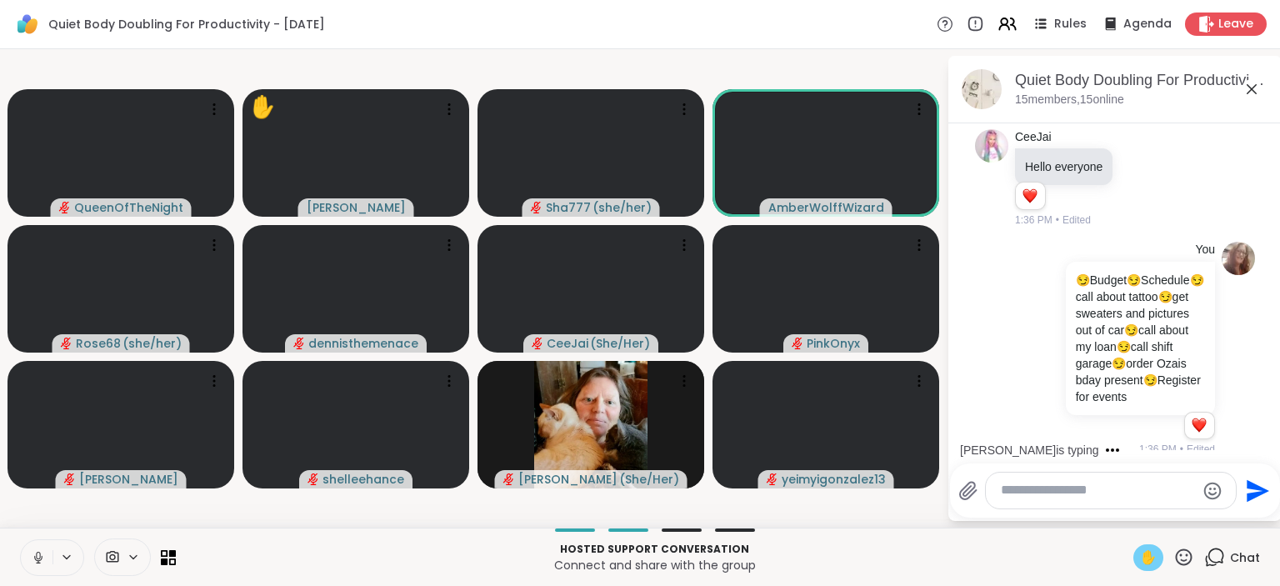
click at [28, 553] on button at bounding box center [37, 557] width 32 height 35
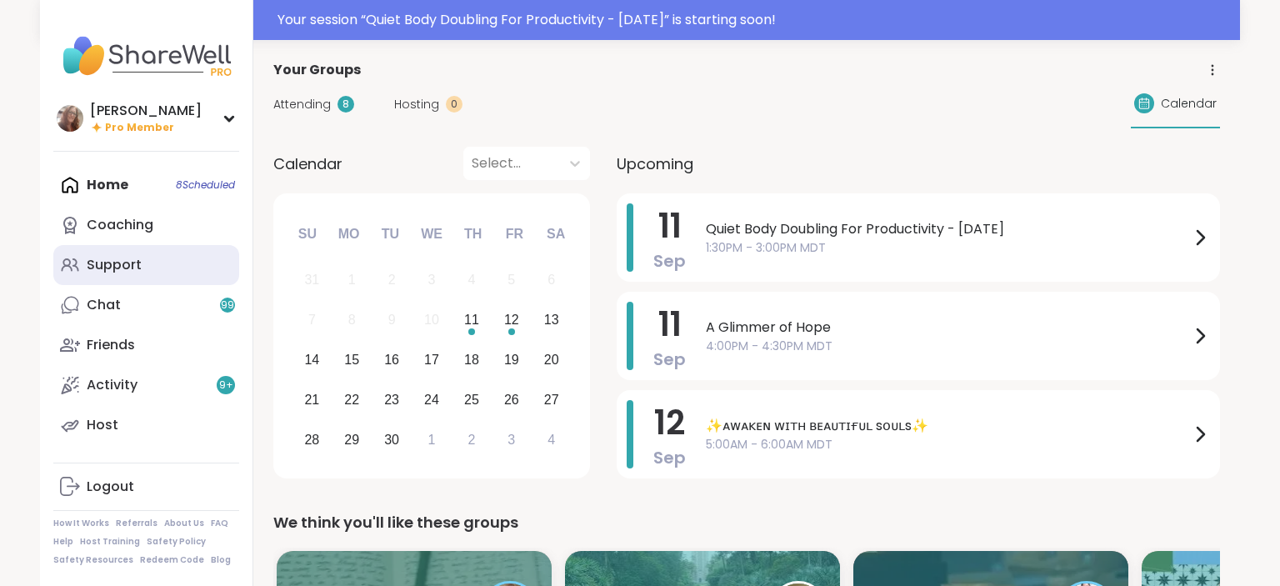
click at [161, 265] on link "Support" at bounding box center [146, 265] width 186 height 40
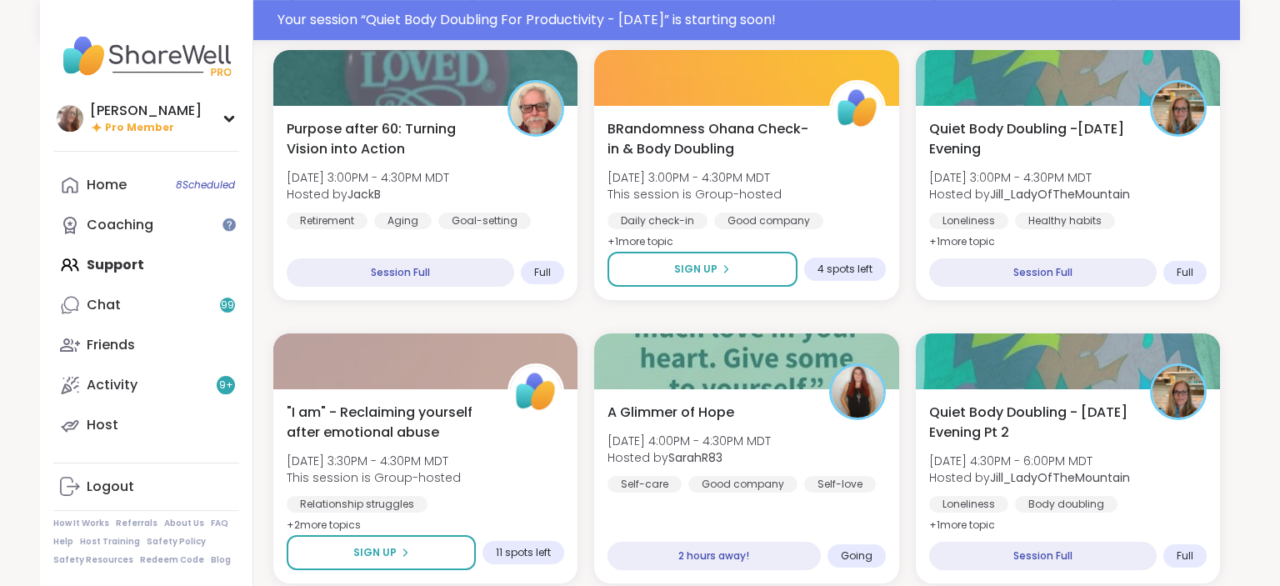
scroll to position [1143, 0]
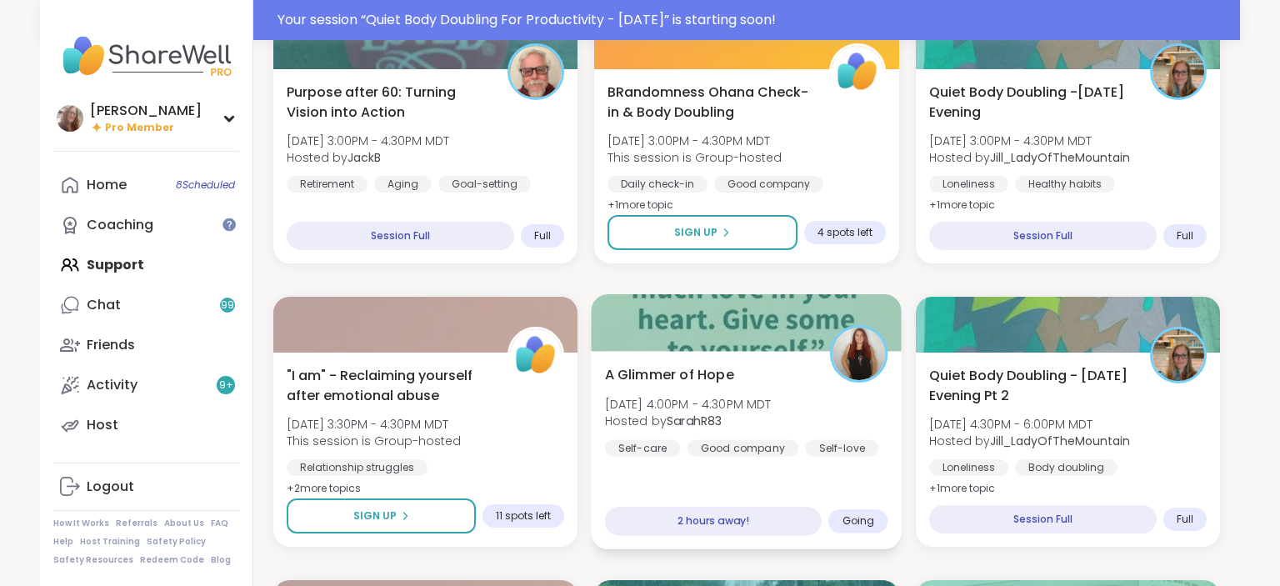
click at [872, 364] on img at bounding box center [859, 354] width 53 height 53
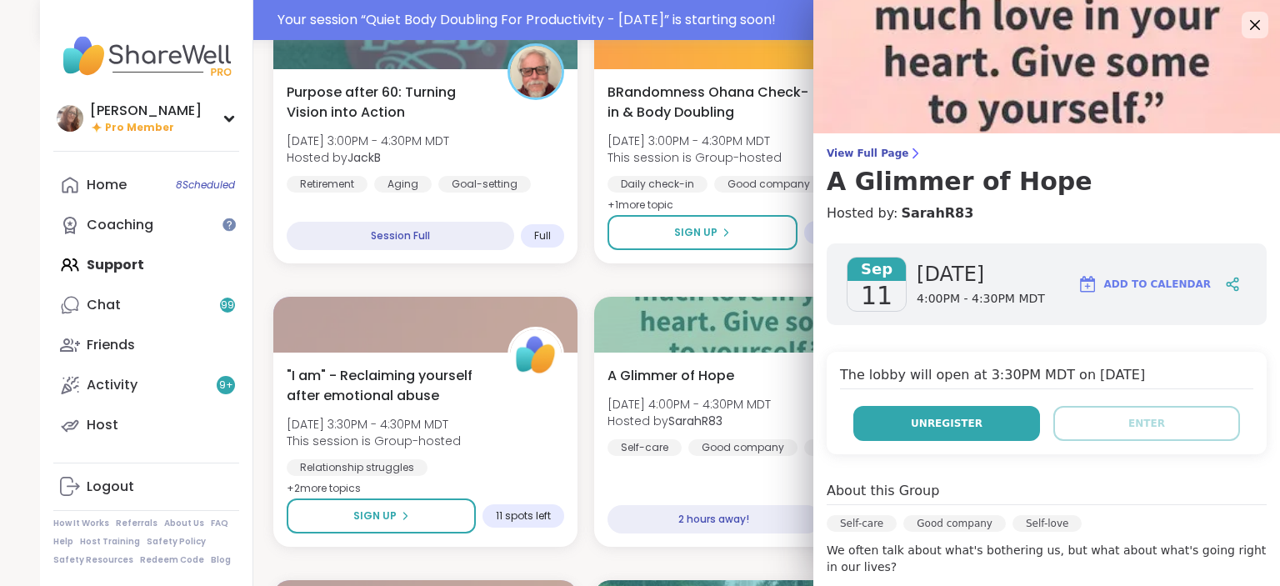
click at [968, 420] on span "Unregister" at bounding box center [947, 423] width 72 height 15
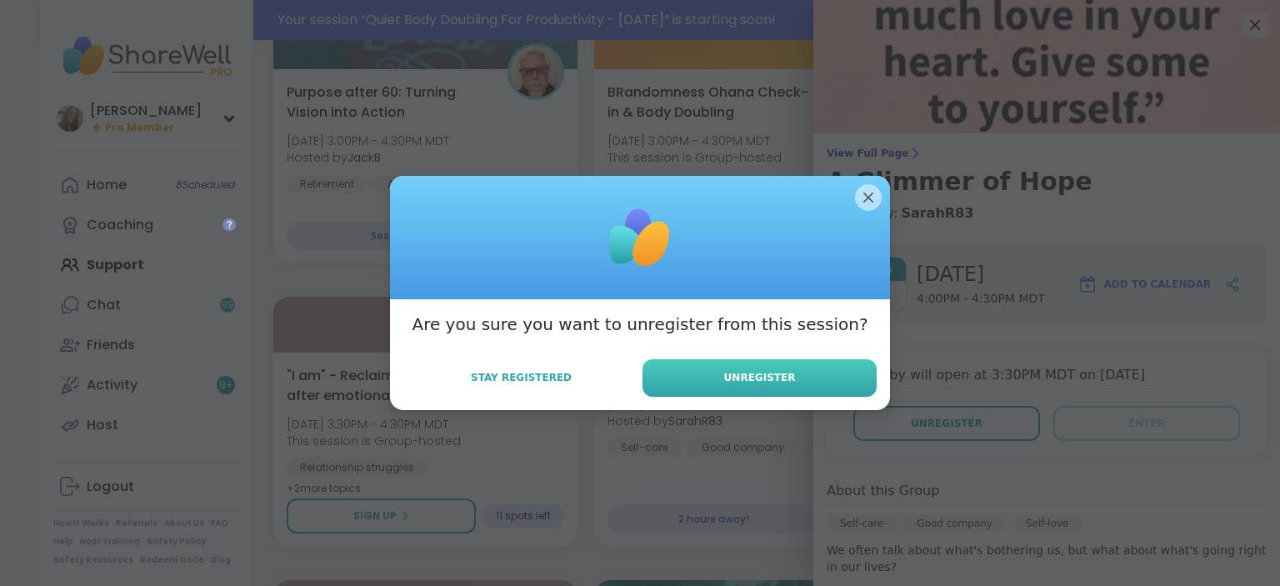
click at [766, 372] on span "Unregister" at bounding box center [760, 377] width 72 height 15
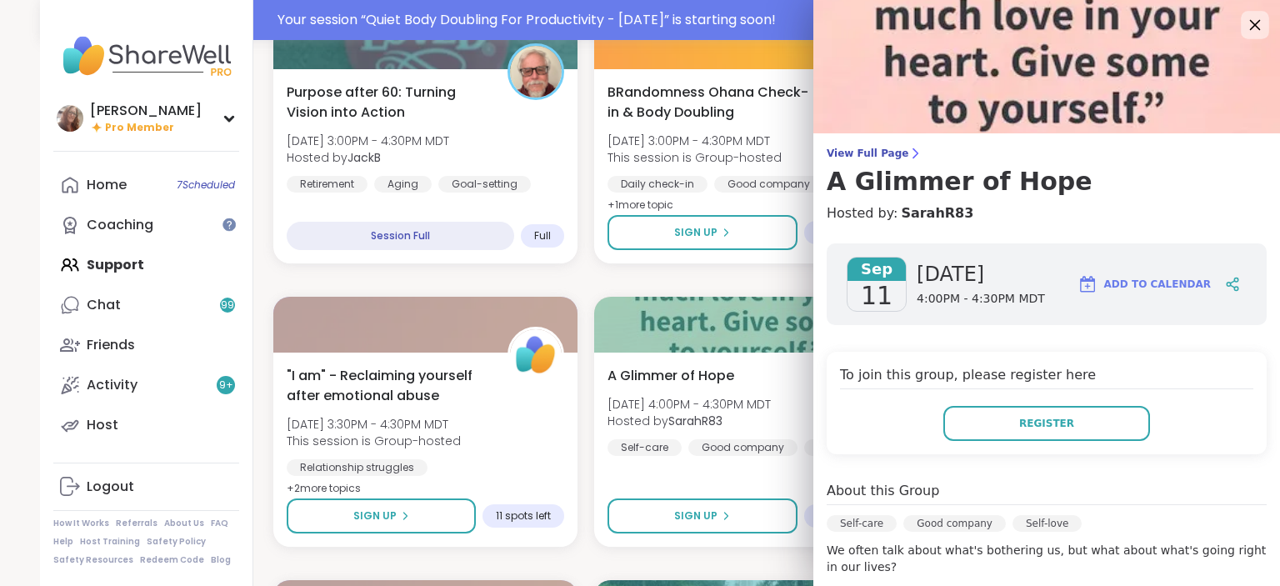
click at [1252, 25] on icon at bounding box center [1254, 24] width 21 height 21
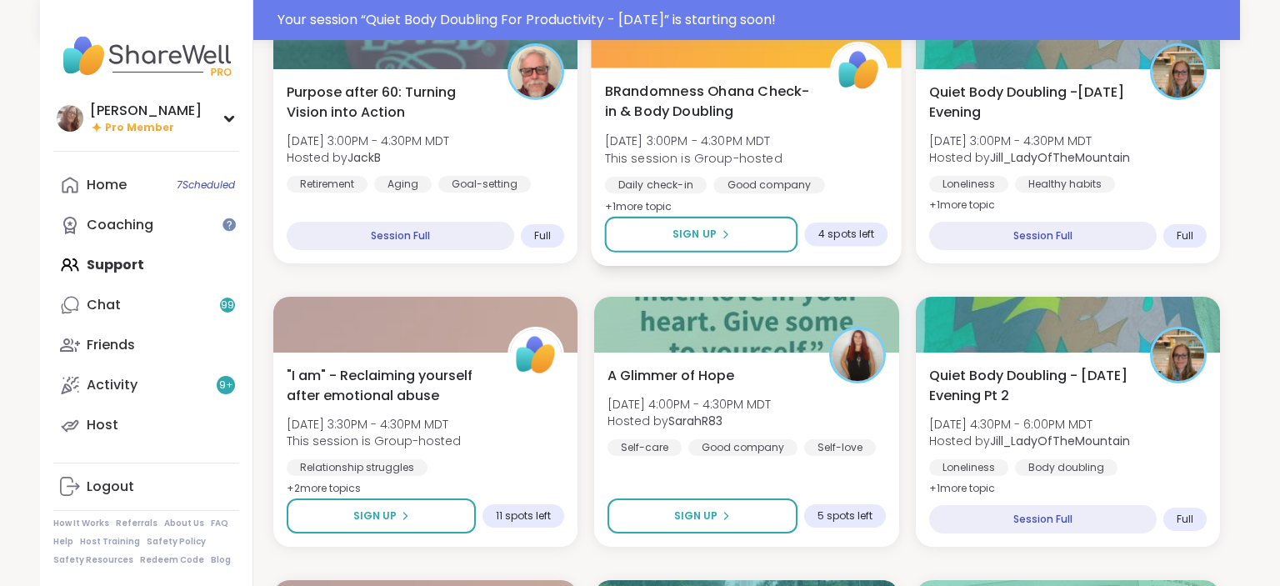
click at [843, 169] on div "BRandomness Ohana Check-in & Body Doubling Thu, Sep 11 | 3:00PM - 4:30PM MDT Th…" at bounding box center [746, 149] width 283 height 136
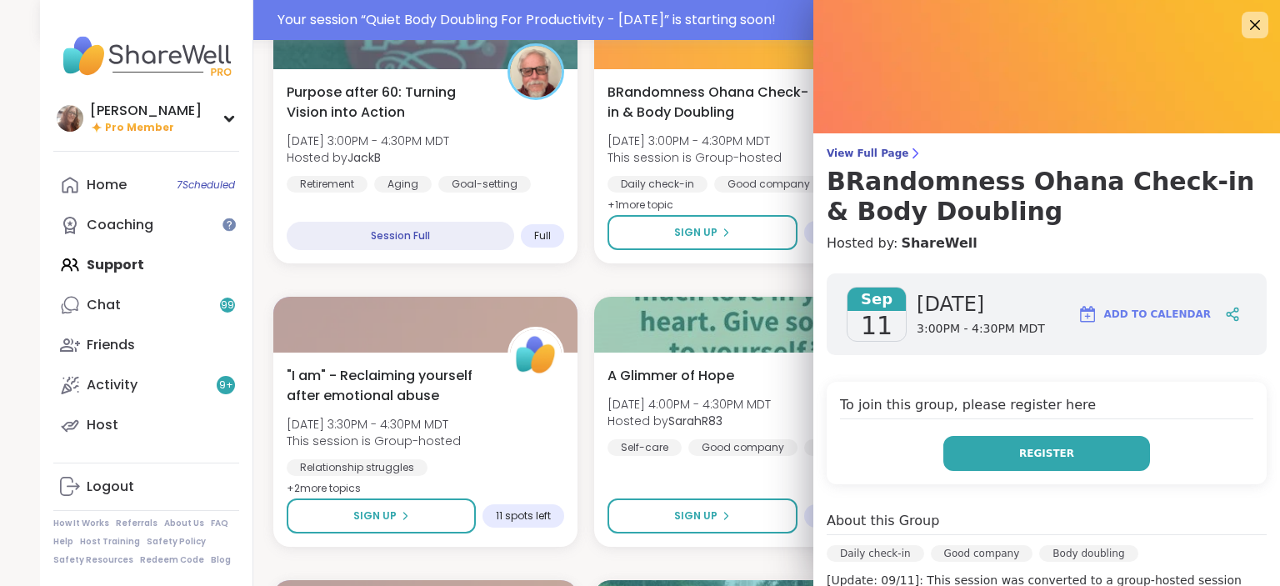
click at [1043, 460] on span "Register" at bounding box center [1046, 453] width 55 height 15
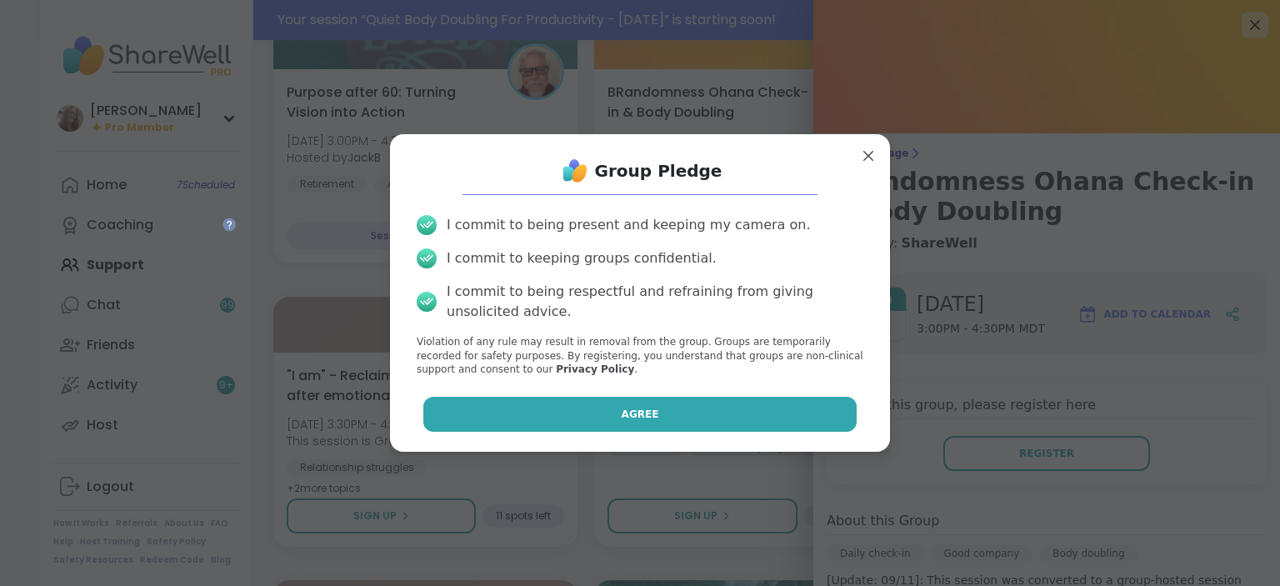
click at [688, 426] on button "Agree" at bounding box center [640, 414] width 434 height 35
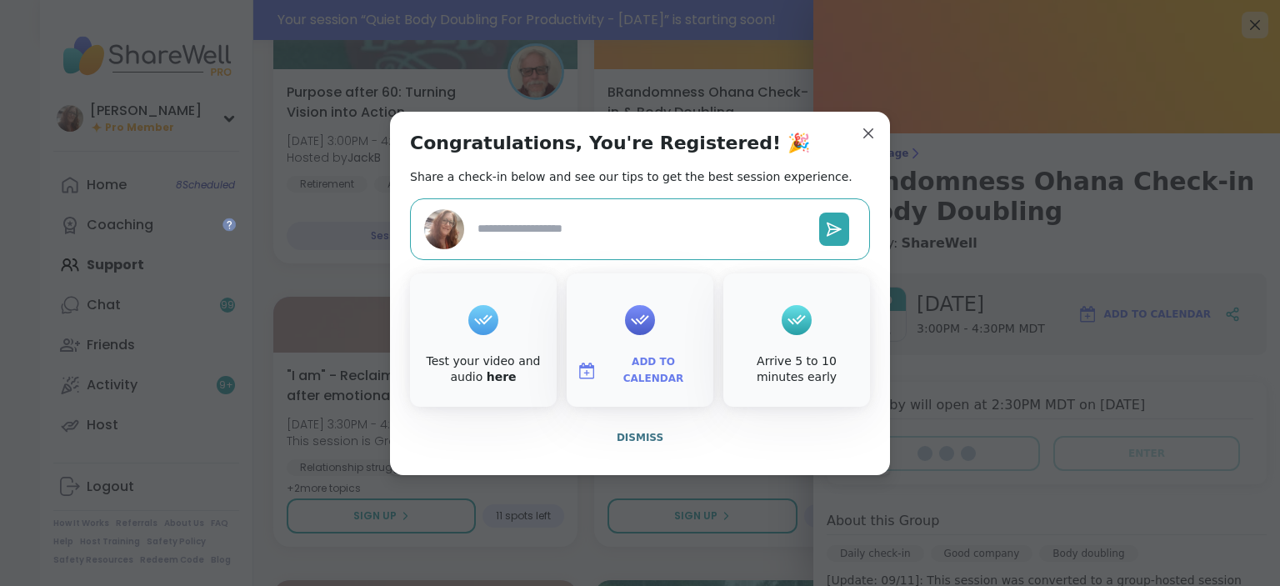
type textarea "*"
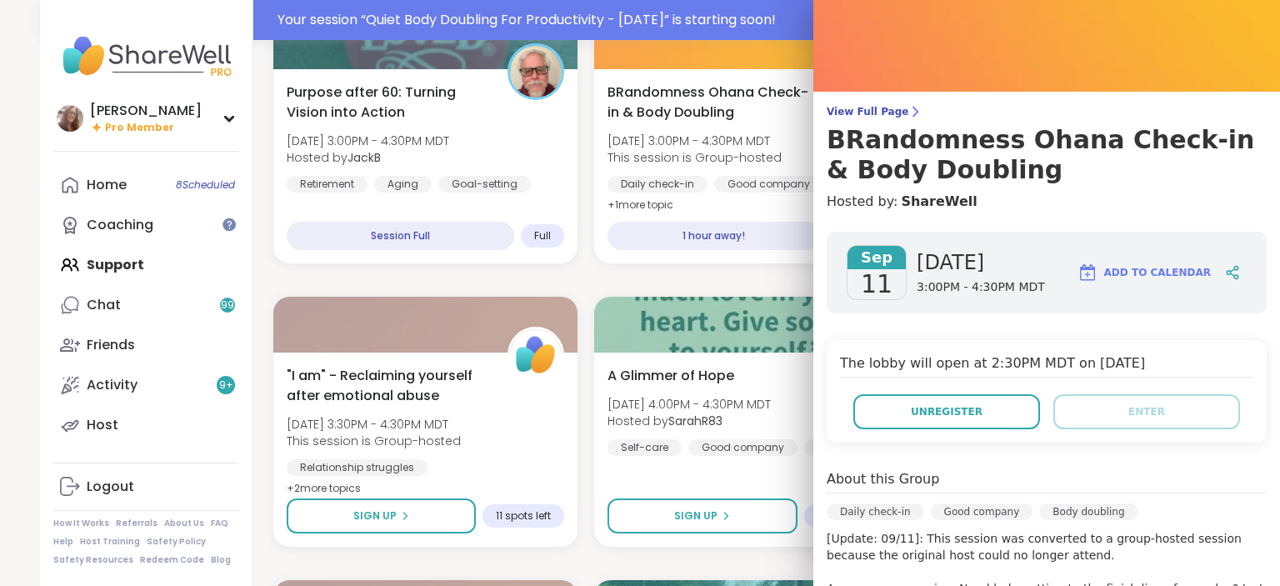
scroll to position [0, 0]
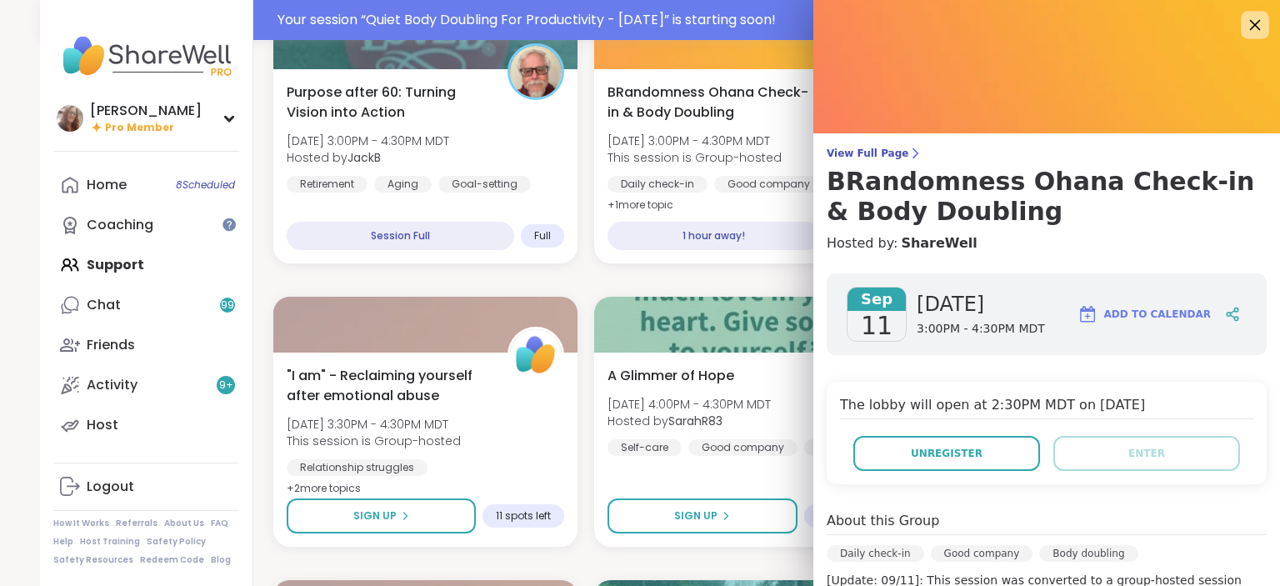
click at [1249, 29] on icon at bounding box center [1254, 24] width 21 height 21
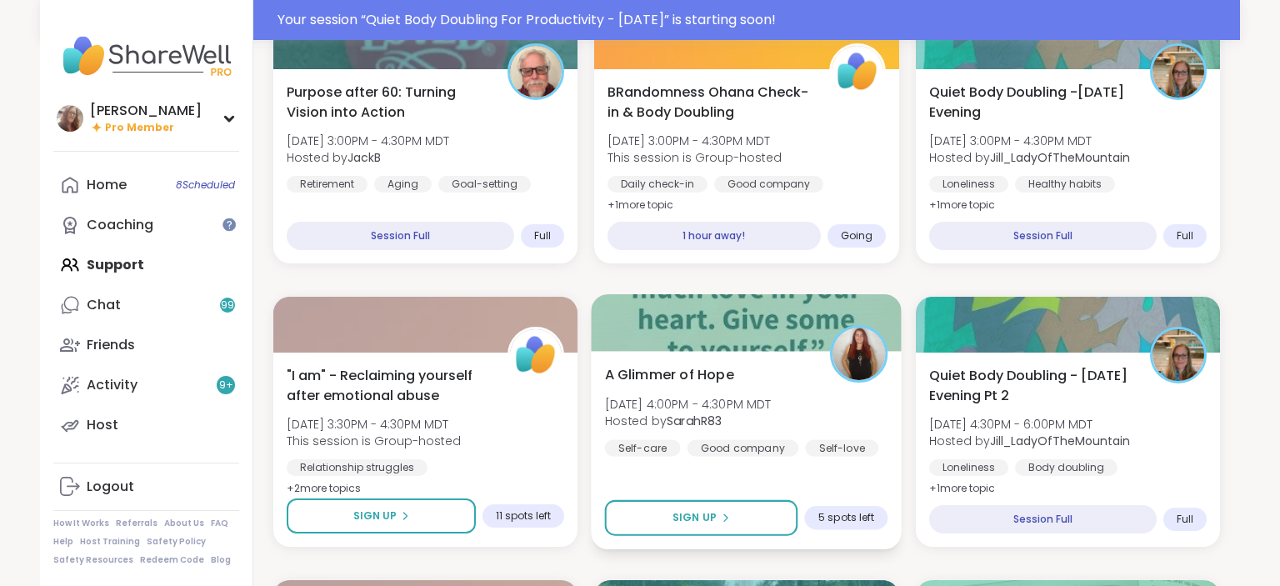
click at [783, 355] on div "A Glimmer of Hope Thu, Sep 11 | 4:00PM - 4:30PM MDT Hosted by SarahR83 Self-car…" at bounding box center [747, 450] width 311 height 198
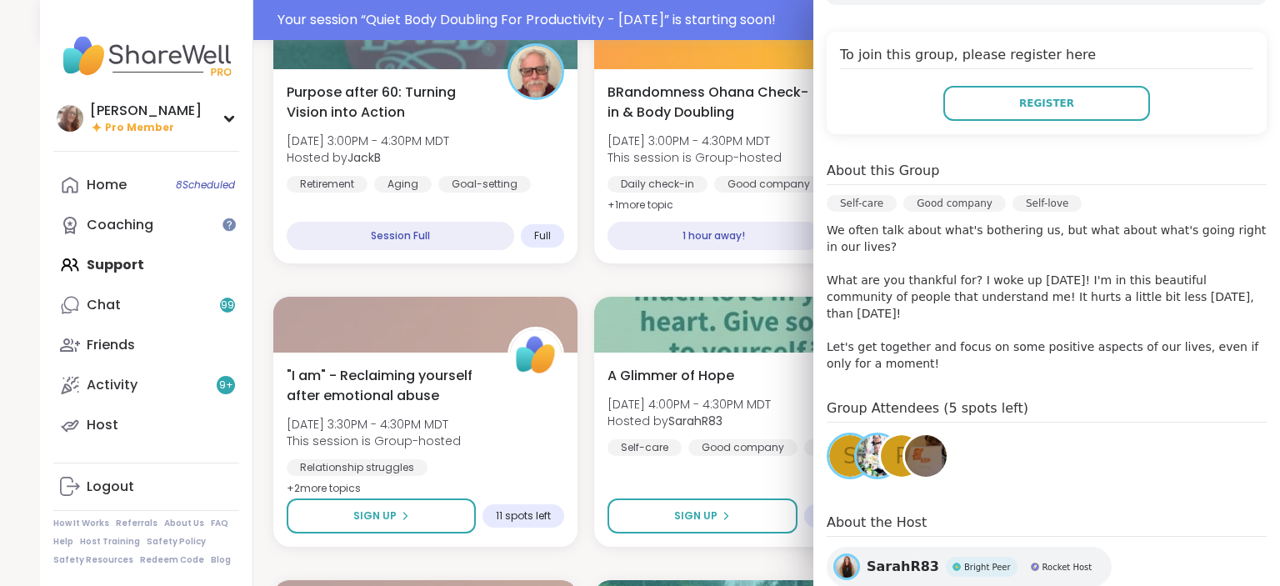
scroll to position [433, 0]
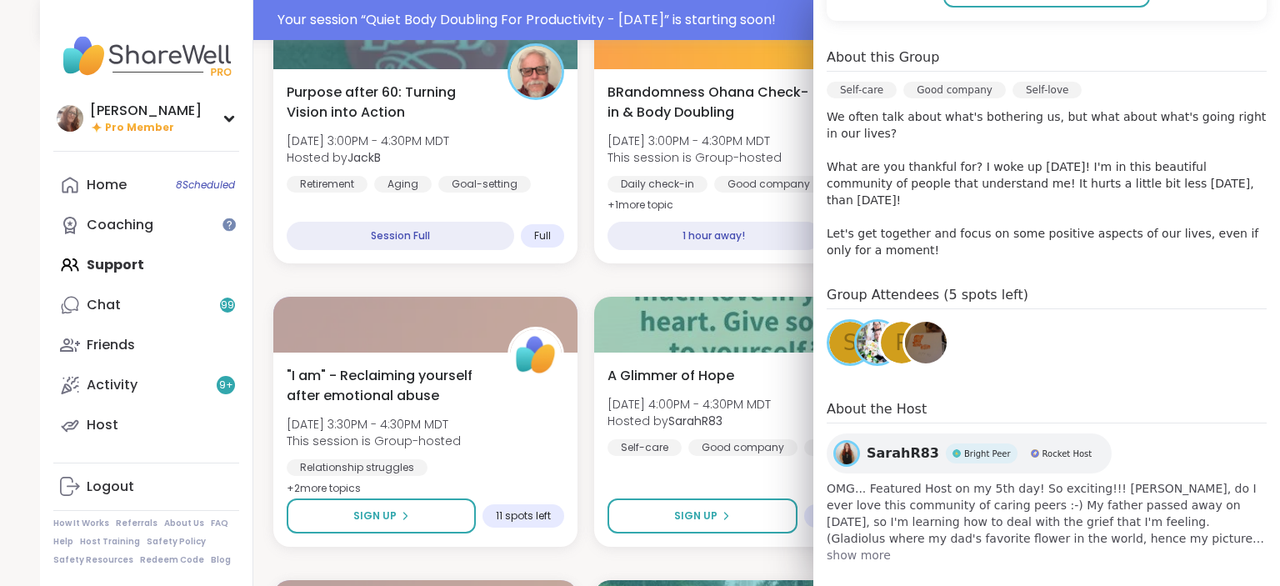
click at [936, 322] on img at bounding box center [926, 343] width 42 height 42
click at [833, 333] on div "s" at bounding box center [850, 343] width 42 height 42
click at [888, 322] on div "p" at bounding box center [902, 343] width 42 height 42
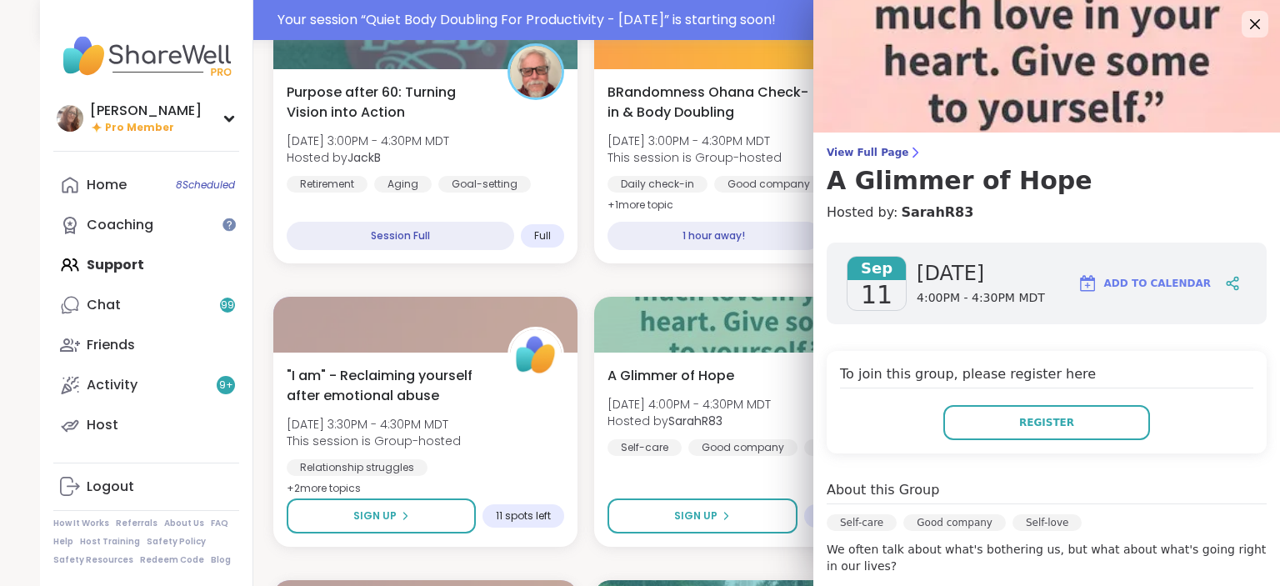
scroll to position [0, 0]
click at [1265, 31] on icon at bounding box center [1254, 24] width 21 height 21
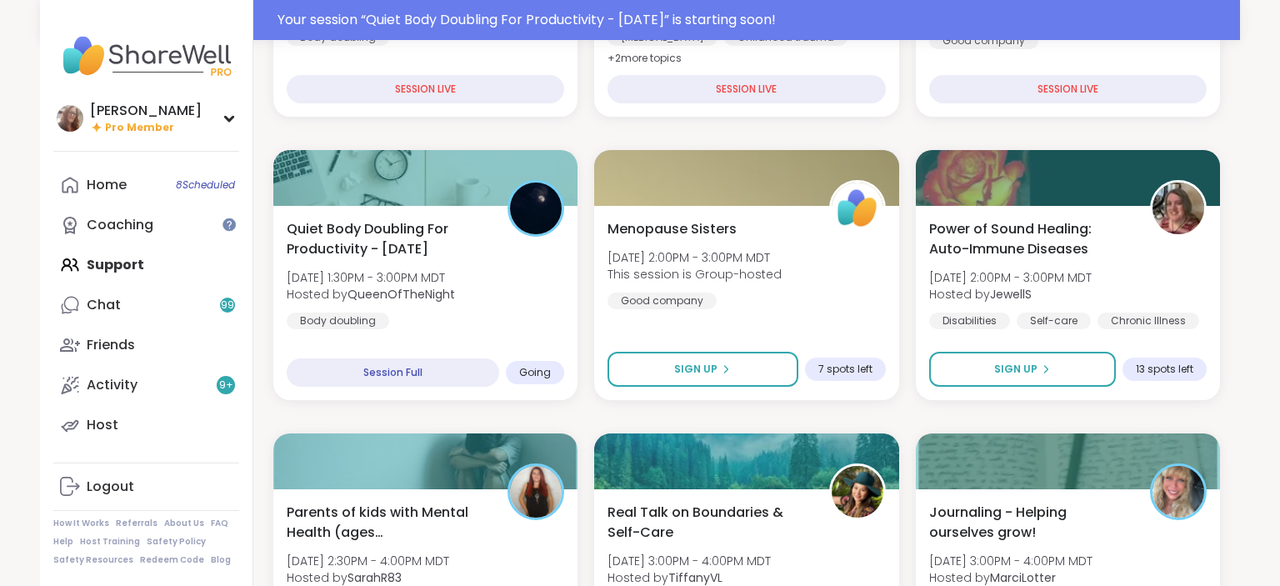
scroll to position [352, 0]
